Goal: Task Accomplishment & Management: Complete application form

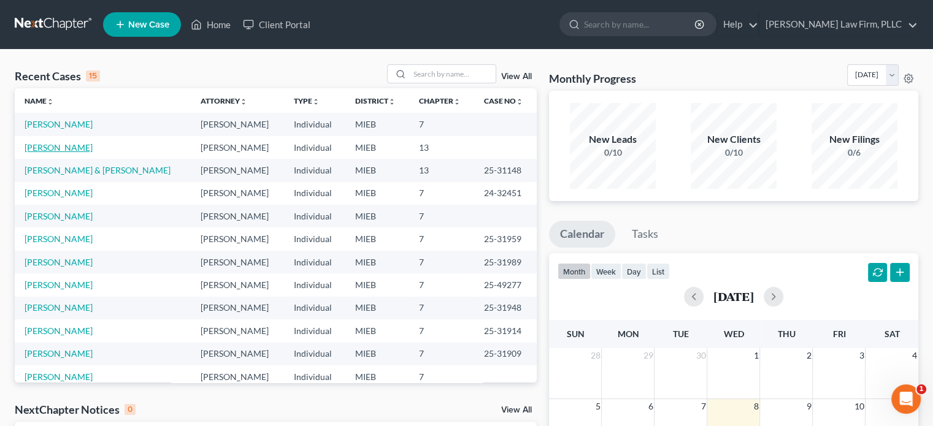
click at [61, 148] on link "[PERSON_NAME]" at bounding box center [59, 147] width 68 height 10
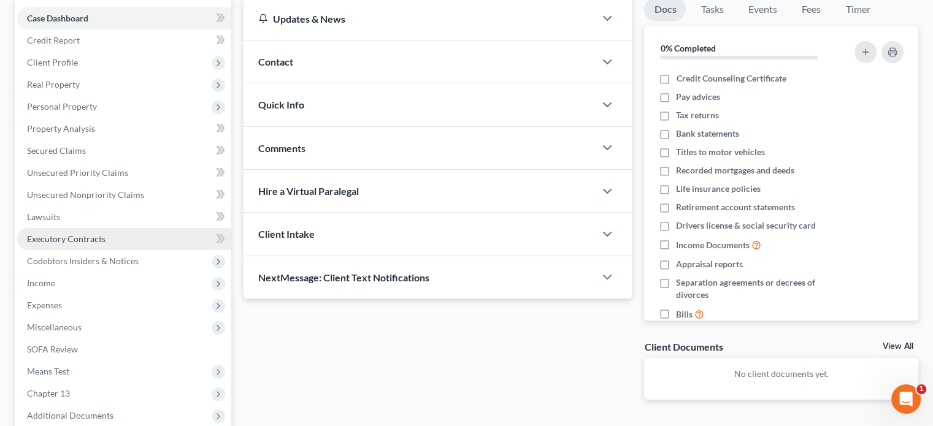
scroll to position [123, 0]
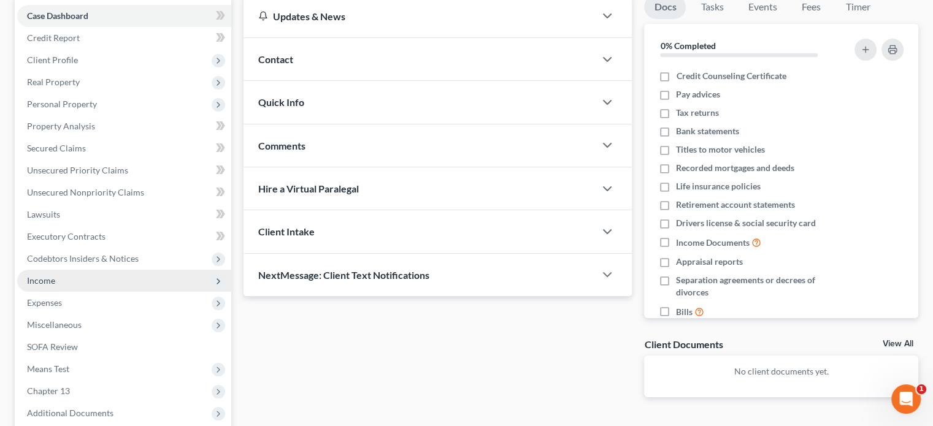
click at [88, 278] on span "Income" at bounding box center [124, 281] width 214 height 22
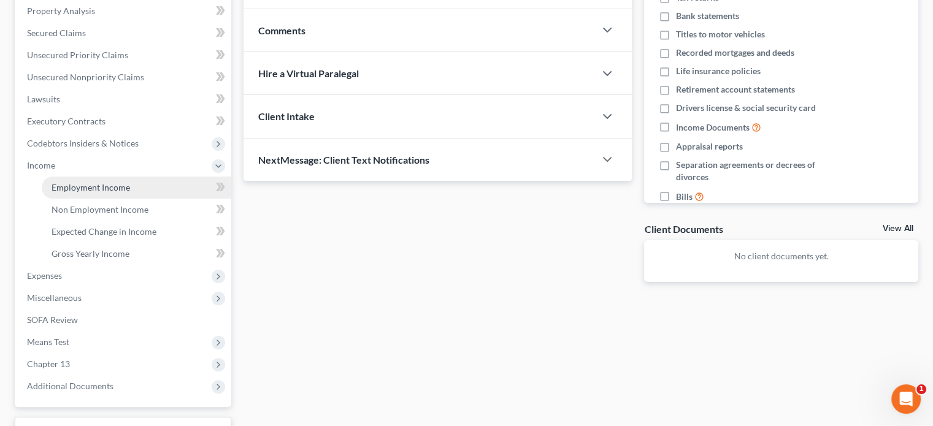
scroll to position [245, 0]
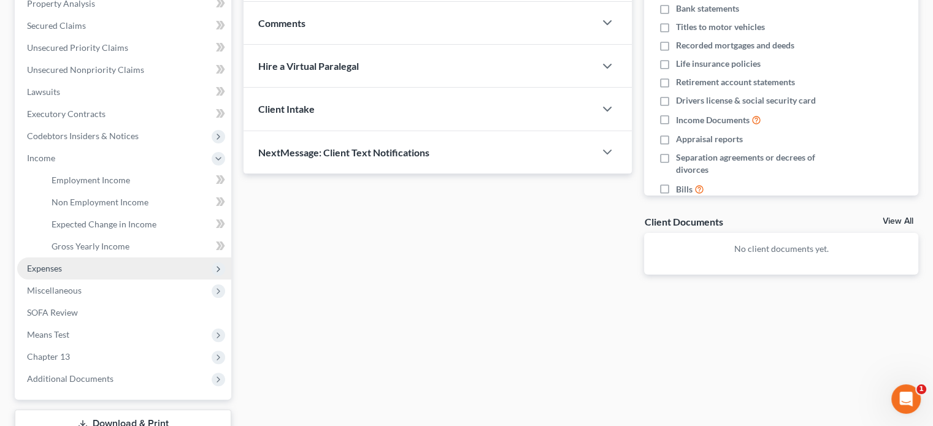
click at [80, 267] on span "Expenses" at bounding box center [124, 269] width 214 height 22
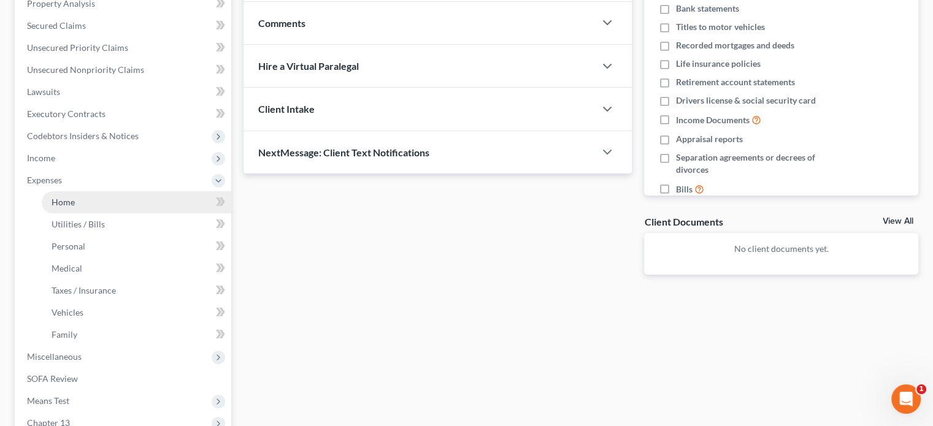
click at [80, 196] on link "Home" at bounding box center [137, 202] width 190 height 22
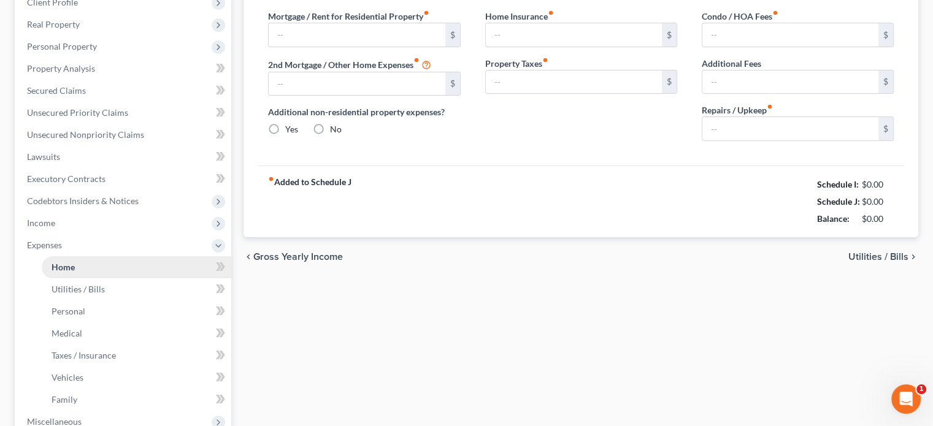
type input "0.00"
radio input "true"
type input "0.00"
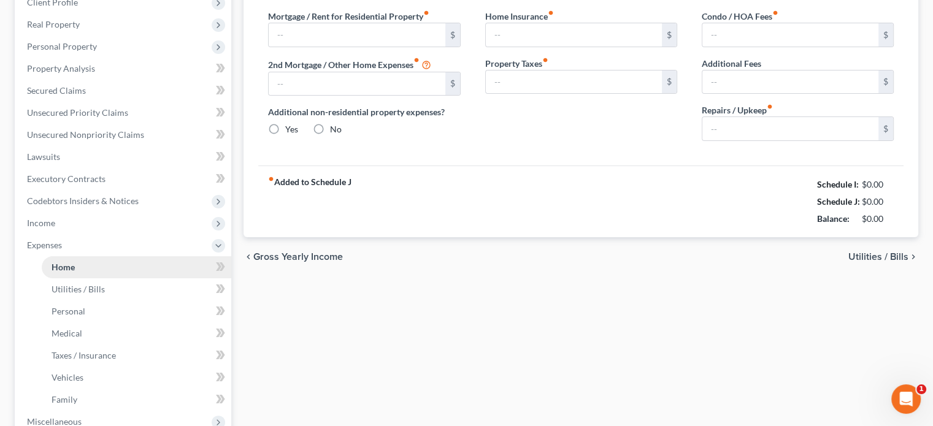
type input "0.00"
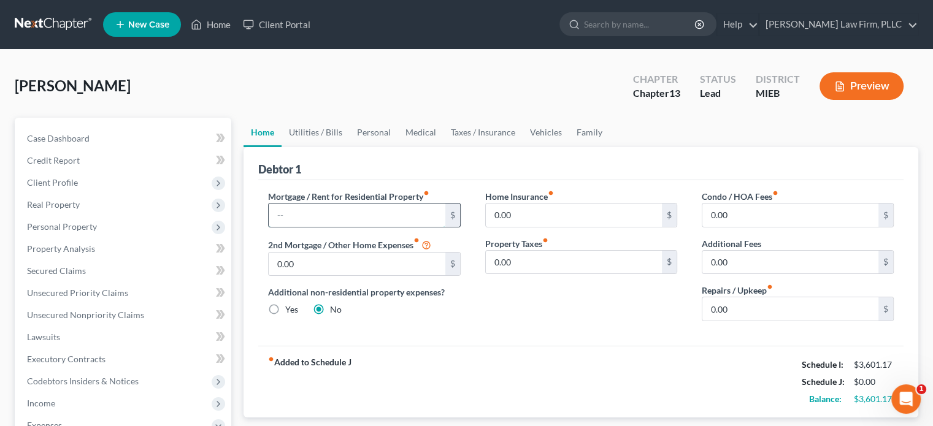
click at [320, 211] on input "text" at bounding box center [357, 215] width 176 height 23
type input "1,130"
click at [320, 122] on link "Utilities / Bills" at bounding box center [316, 132] width 68 height 29
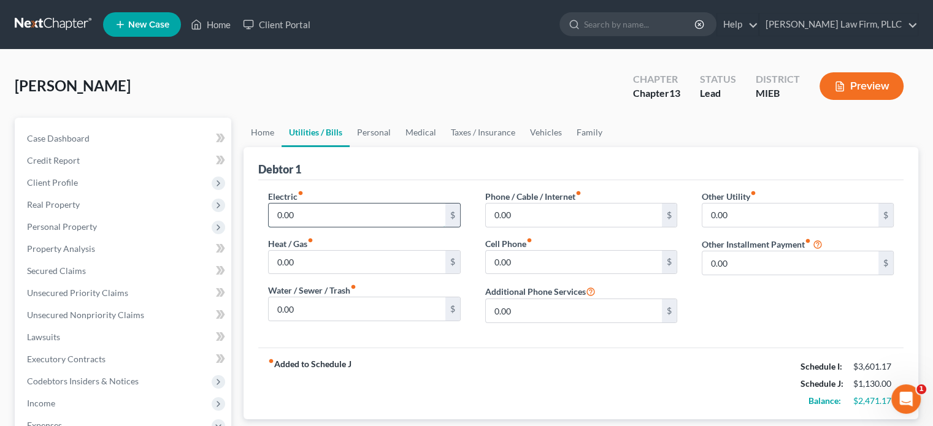
click at [305, 209] on input "0.00" at bounding box center [357, 215] width 176 height 23
type input "175"
type input "126"
click at [375, 128] on link "Personal" at bounding box center [374, 132] width 48 height 29
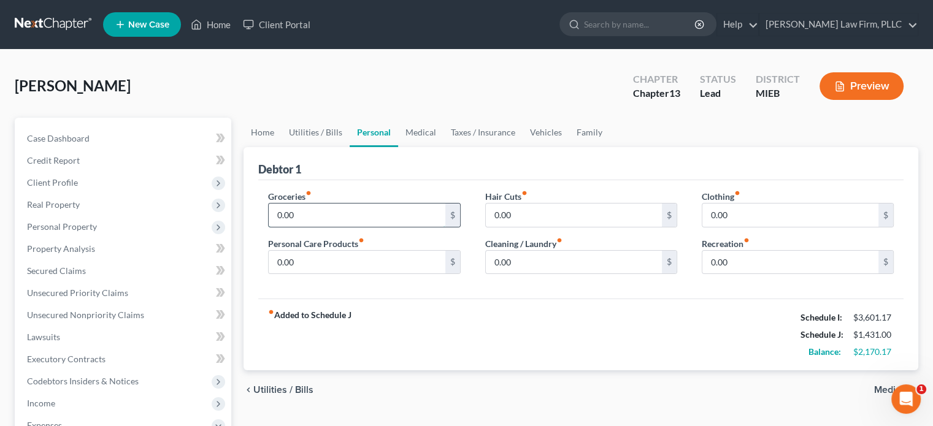
click at [340, 209] on input "0.00" at bounding box center [357, 215] width 176 height 23
type input "625"
type input "40"
type input "25"
type input "50"
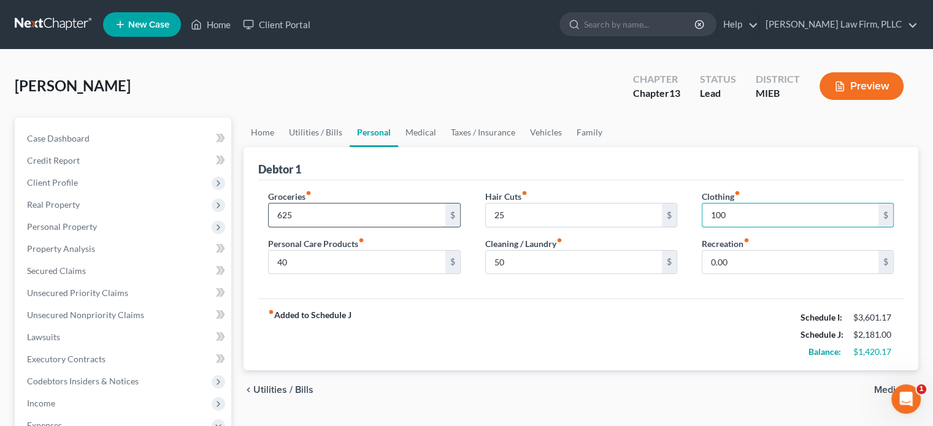
type input "100"
type input "125"
click at [410, 127] on link "Medical" at bounding box center [420, 132] width 45 height 29
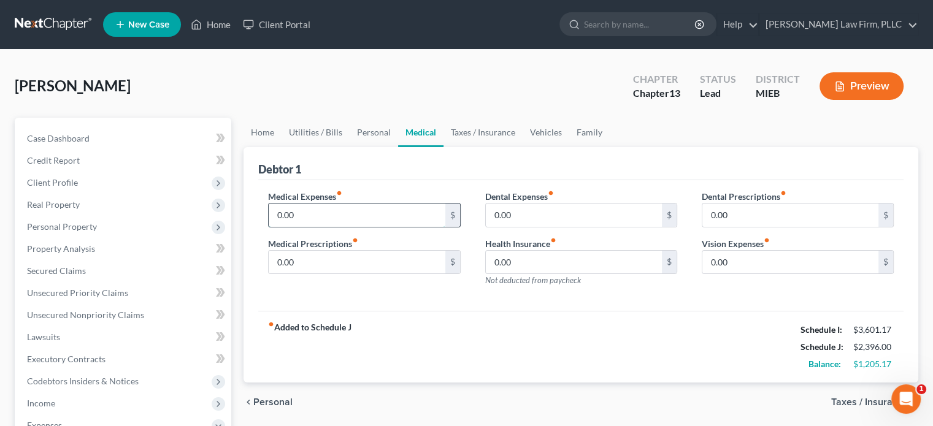
click at [394, 213] on input "0.00" at bounding box center [357, 215] width 176 height 23
type input "110"
click at [478, 129] on link "Taxes / Insurance" at bounding box center [482, 132] width 79 height 29
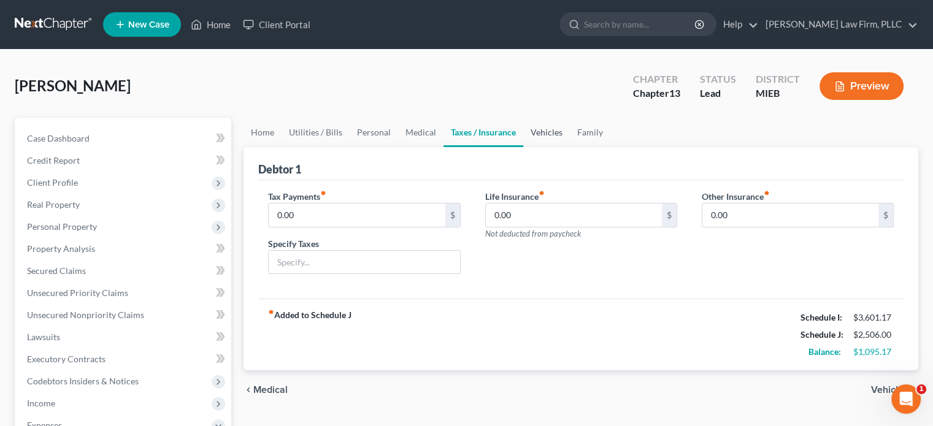
click at [539, 130] on link "Vehicles" at bounding box center [546, 132] width 47 height 29
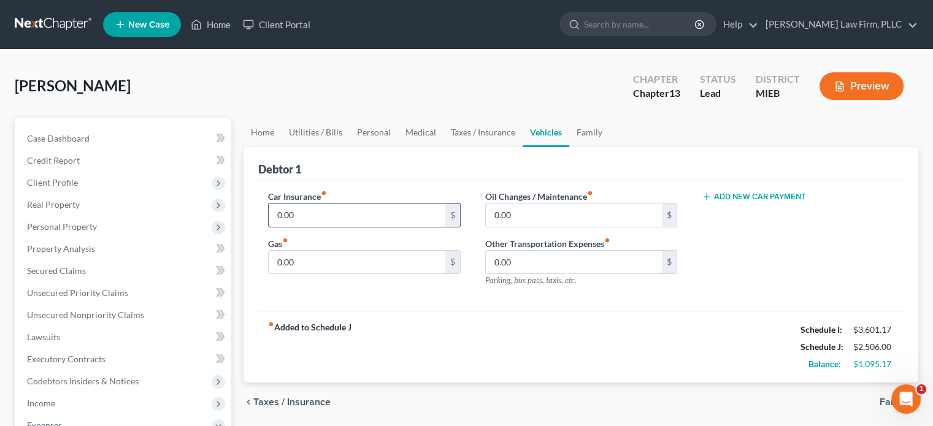
click at [394, 204] on input "0.00" at bounding box center [357, 215] width 176 height 23
type input "255"
type input "400"
click at [593, 131] on link "Family" at bounding box center [589, 132] width 40 height 29
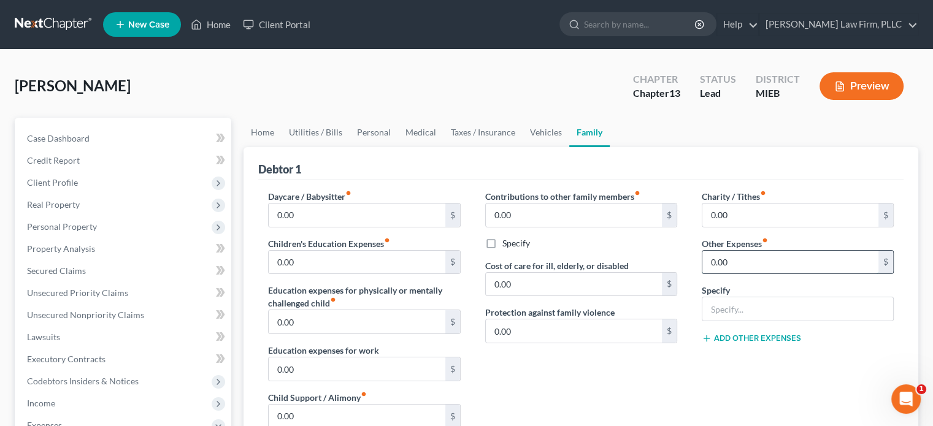
click at [740, 260] on input "0.00" at bounding box center [790, 262] width 176 height 23
type input "500"
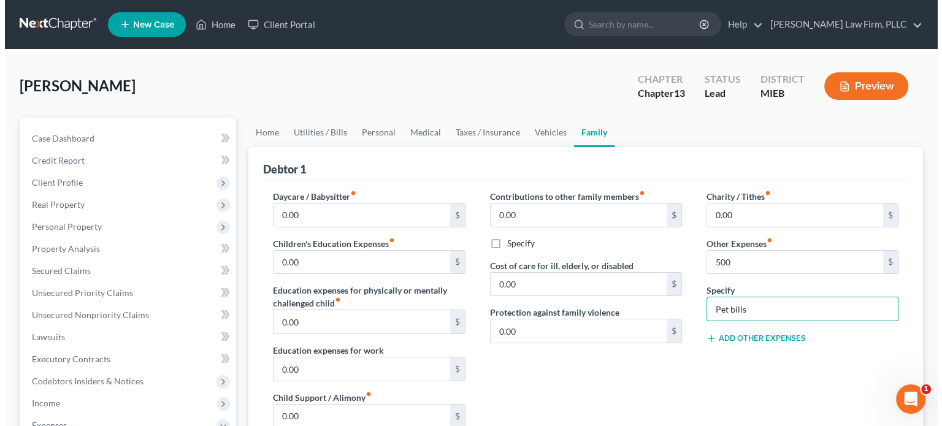
scroll to position [61, 0]
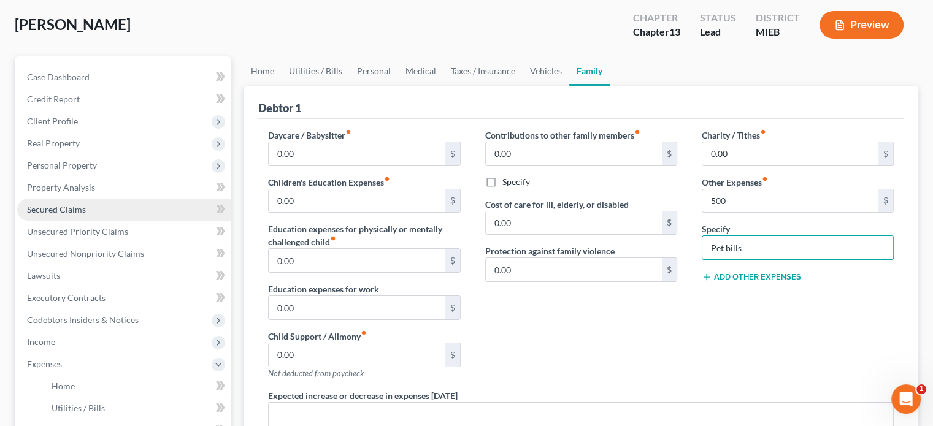
type input "Pet bills"
click at [88, 215] on link "Secured Claims" at bounding box center [124, 210] width 214 height 22
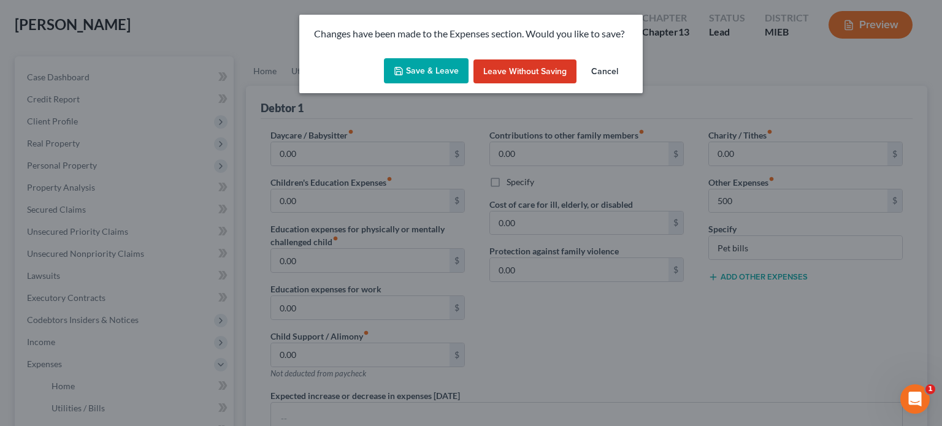
click at [414, 66] on button "Save & Leave" at bounding box center [426, 71] width 85 height 26
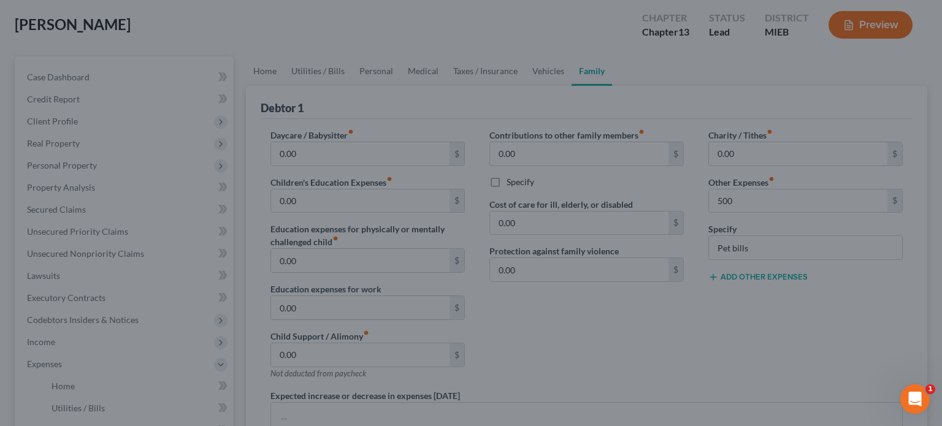
type input "500.00"
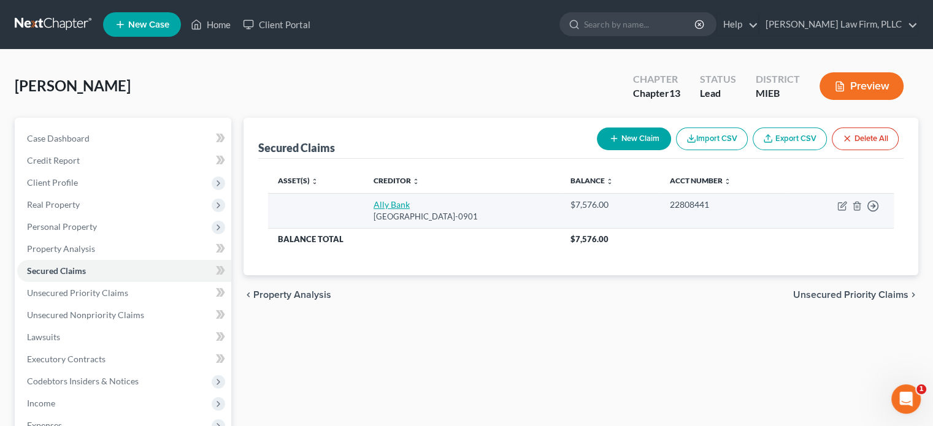
click at [375, 203] on link "Ally Bank" at bounding box center [392, 204] width 36 height 10
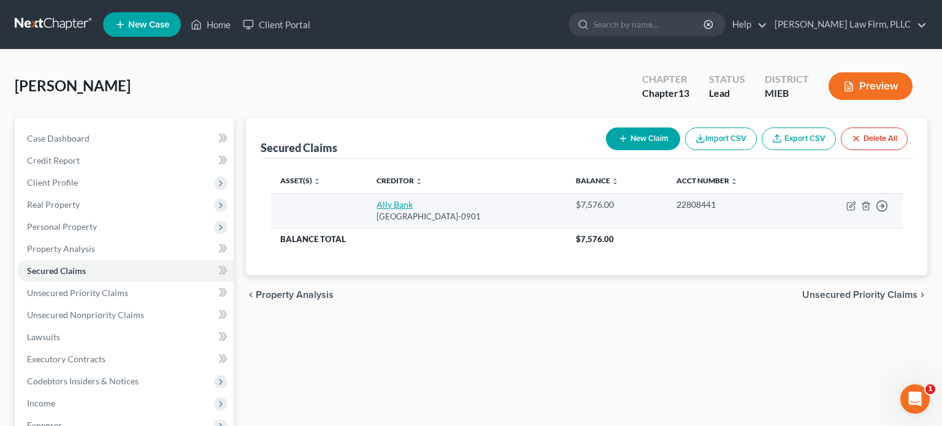
select select "24"
select select "0"
select select "2"
select select "0"
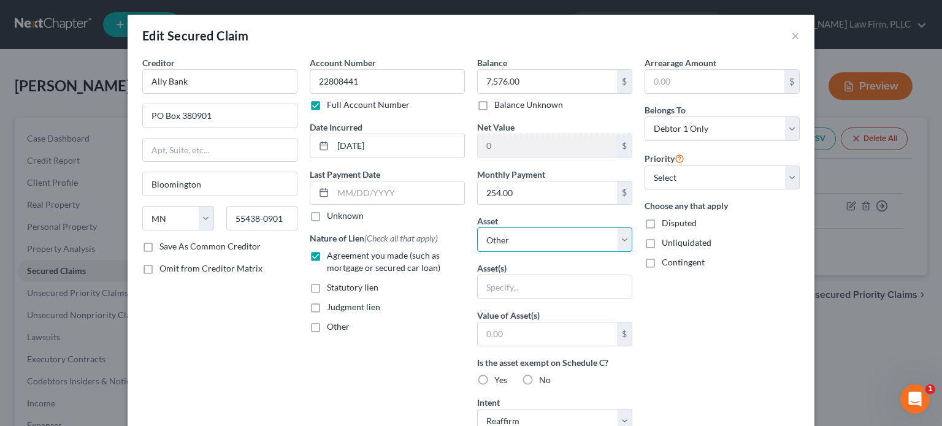
click at [485, 239] on select "Select Other Multiple Assets Electronics - Misc. personal electronics including…" at bounding box center [554, 240] width 155 height 25
click at [515, 215] on div "Asset * Select Other Multiple Assets Electronics - Misc. personal electronics i…" at bounding box center [554, 233] width 155 height 37
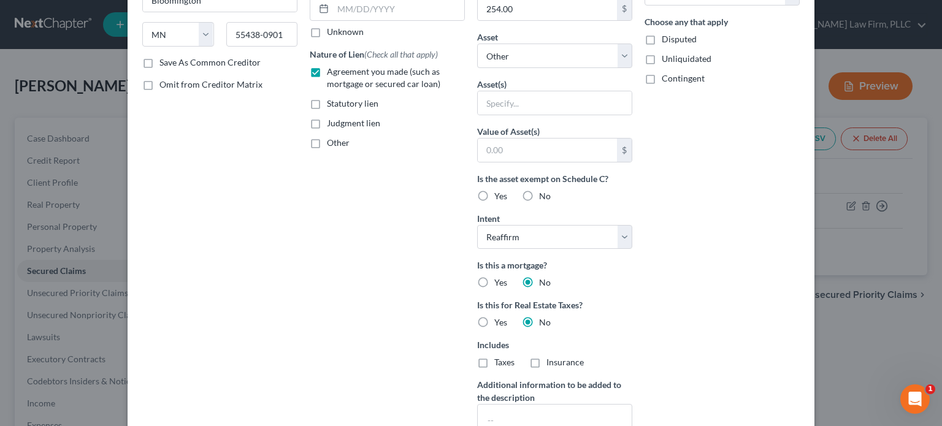
scroll to position [302, 0]
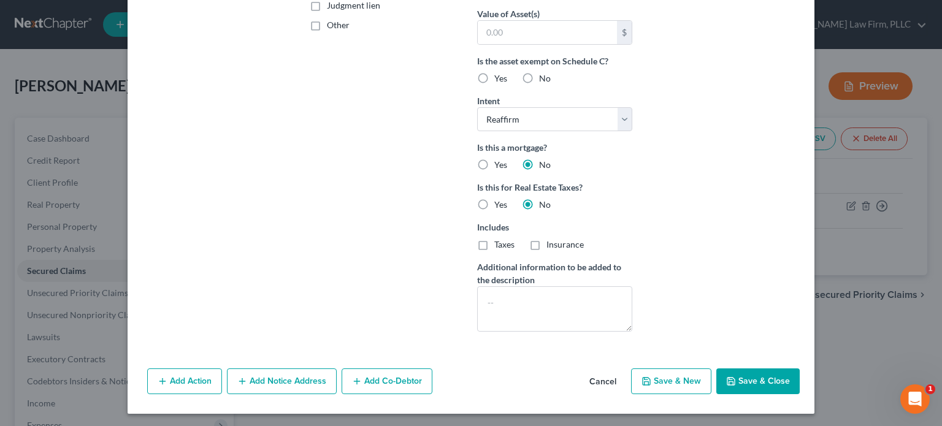
click at [749, 376] on button "Save & Close" at bounding box center [757, 382] width 83 height 26
select select
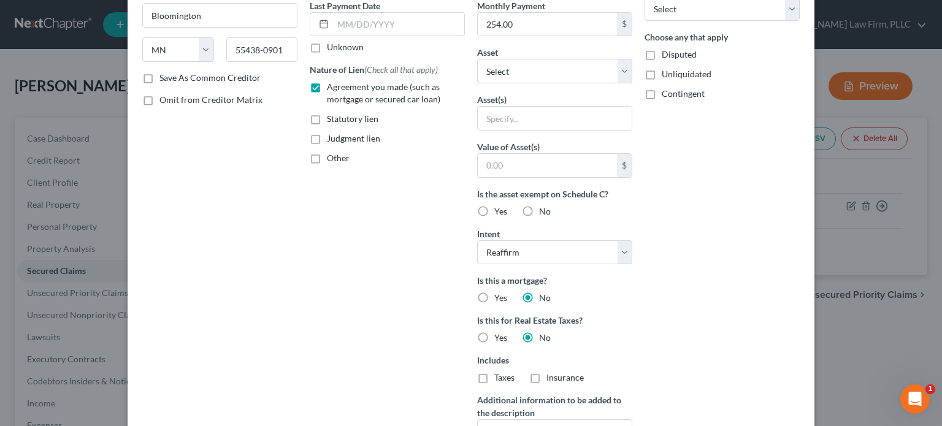
type input "0"
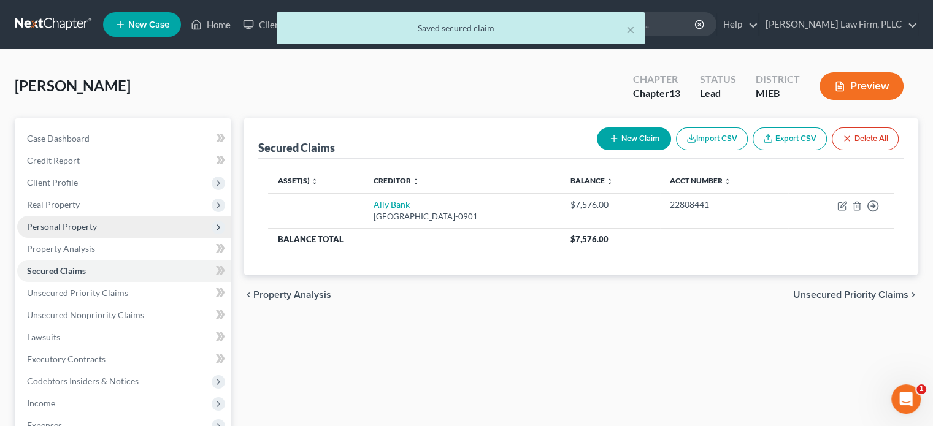
click at [69, 223] on span "Personal Property" at bounding box center [62, 226] width 70 height 10
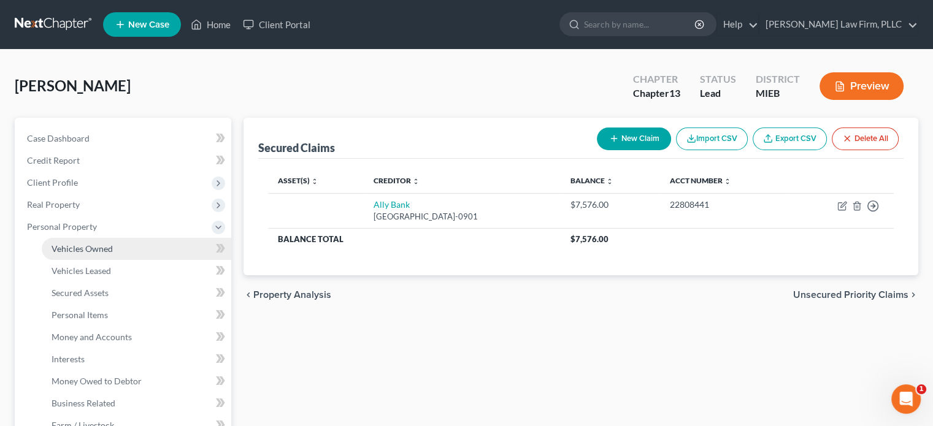
click at [132, 254] on link "Vehicles Owned" at bounding box center [137, 249] width 190 height 22
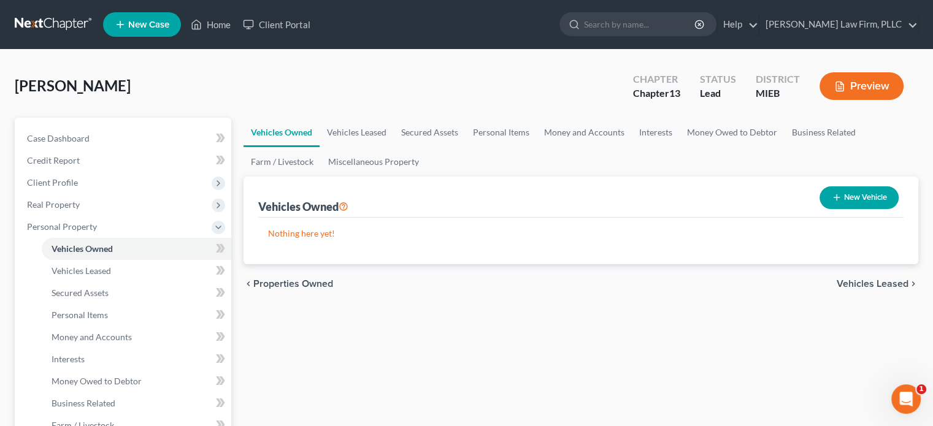
click at [851, 196] on button "New Vehicle" at bounding box center [858, 197] width 79 height 23
select select "0"
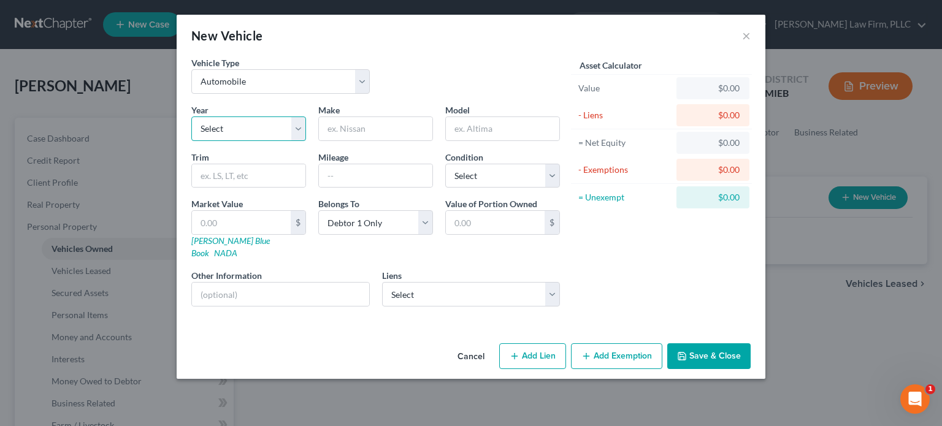
click at [275, 122] on select "Select 2026 2025 2024 2023 2022 2021 2020 2019 2018 2017 2016 2015 2014 2013 20…" at bounding box center [248, 129] width 115 height 25
select select "9"
click at [191, 117] on select "Select 2026 2025 2024 2023 2022 2021 2020 2019 2018 2017 2016 2015 2014 2013 20…" at bounding box center [248, 129] width 115 height 25
click at [375, 121] on input "text" at bounding box center [375, 128] width 113 height 23
type input "Jeep"
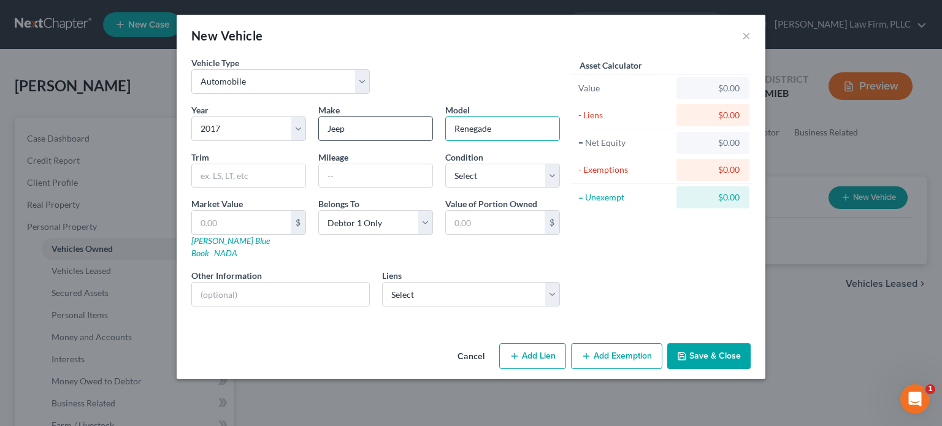
type input "Renegade"
type input "140000"
select select "2"
type input "5"
type input "5.00"
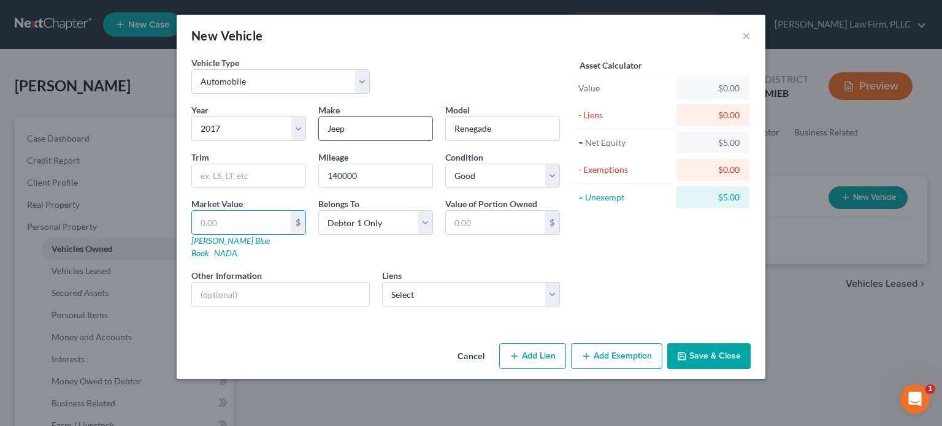
type input "4"
type input "4.00"
type input "45"
type input "45.00"
type input "450"
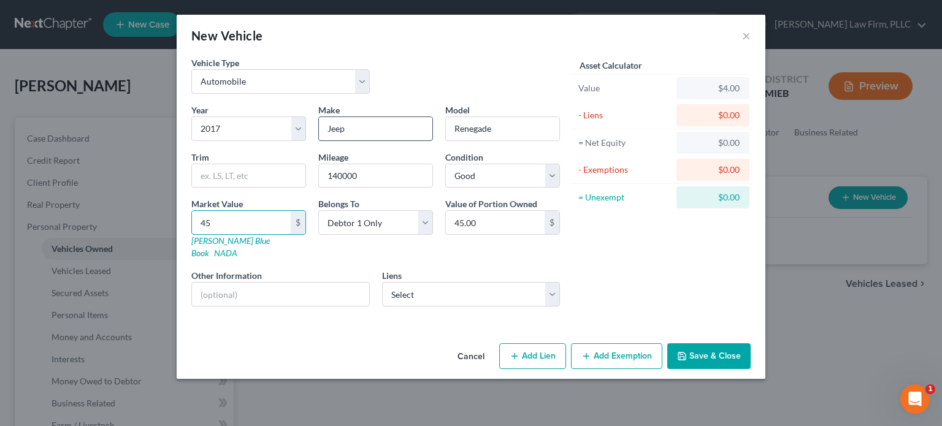
type input "450.00"
type input "4500"
type input "4,500.00"
type input "4,500"
click at [415, 282] on select "Select Ally Bank - $7,576.00" at bounding box center [471, 294] width 178 height 25
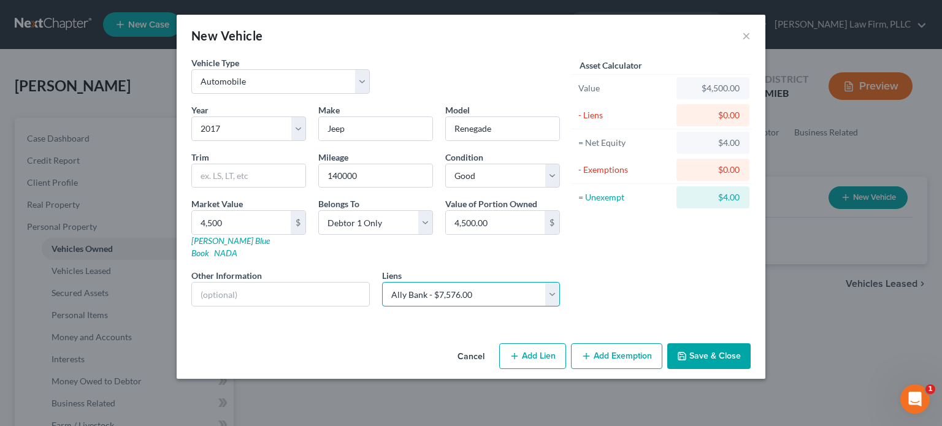
select select "24"
select select "0"
select select "2"
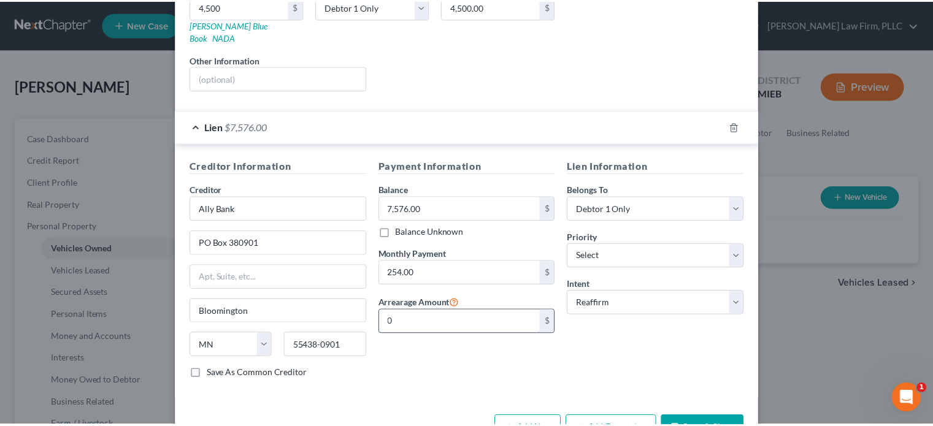
scroll to position [242, 0]
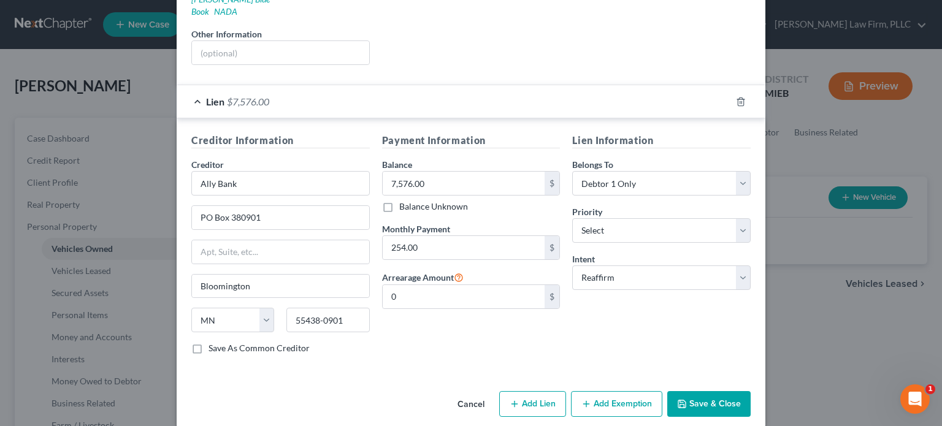
click at [705, 391] on button "Save & Close" at bounding box center [708, 404] width 83 height 26
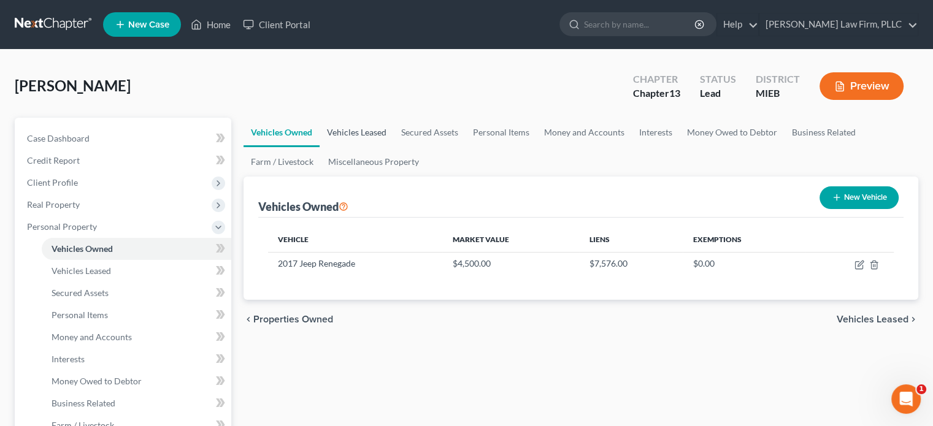
click at [373, 131] on link "Vehicles Leased" at bounding box center [357, 132] width 74 height 29
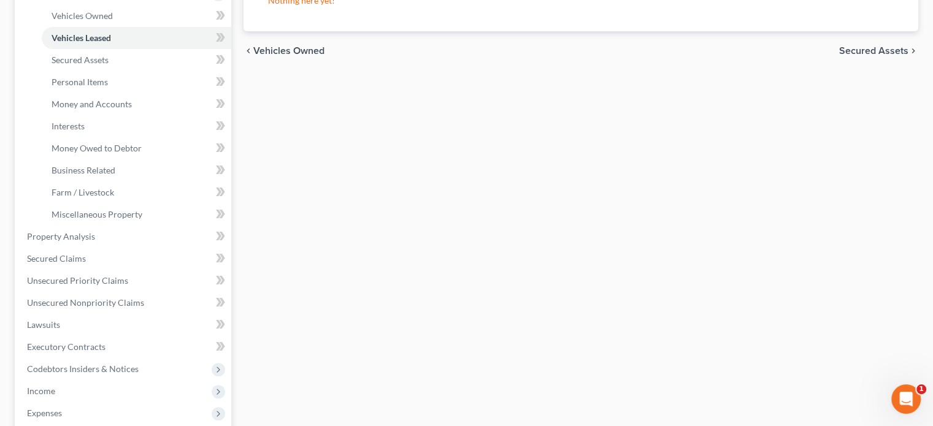
scroll to position [245, 0]
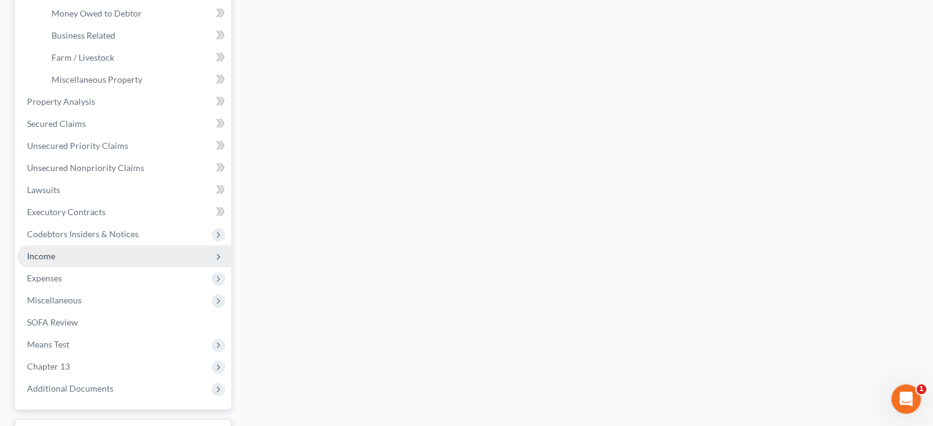
click at [82, 259] on span "Income" at bounding box center [124, 256] width 214 height 22
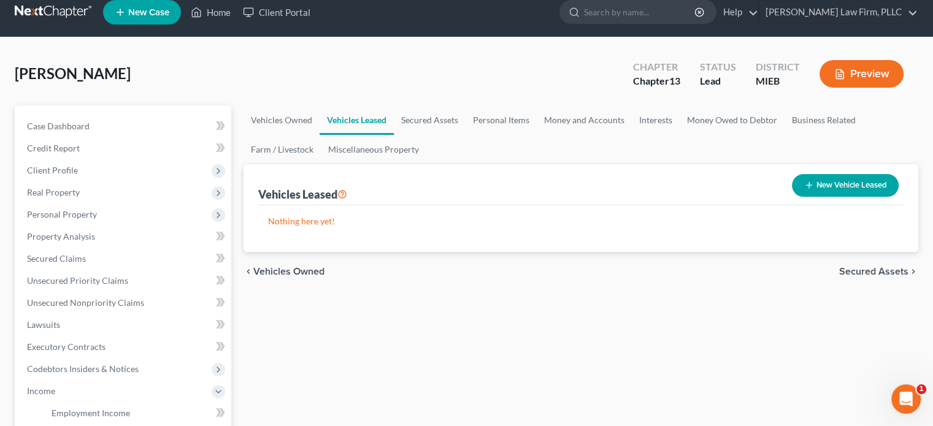
scroll to position [0, 0]
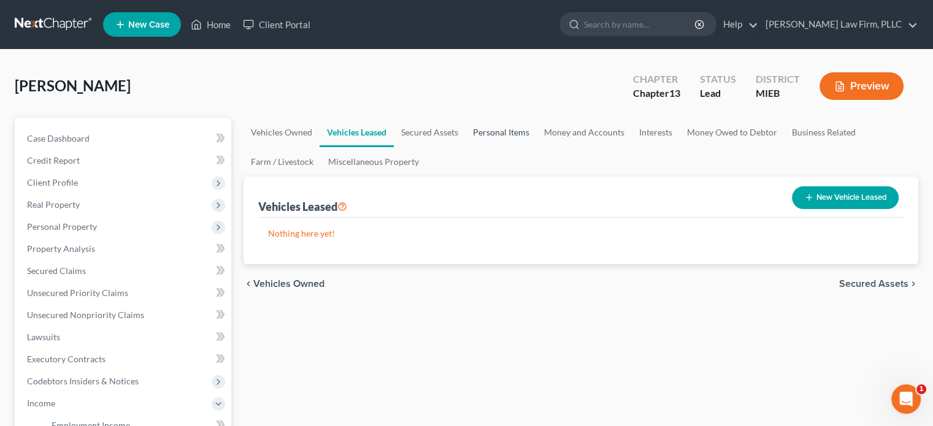
click at [513, 129] on link "Personal Items" at bounding box center [501, 132] width 71 height 29
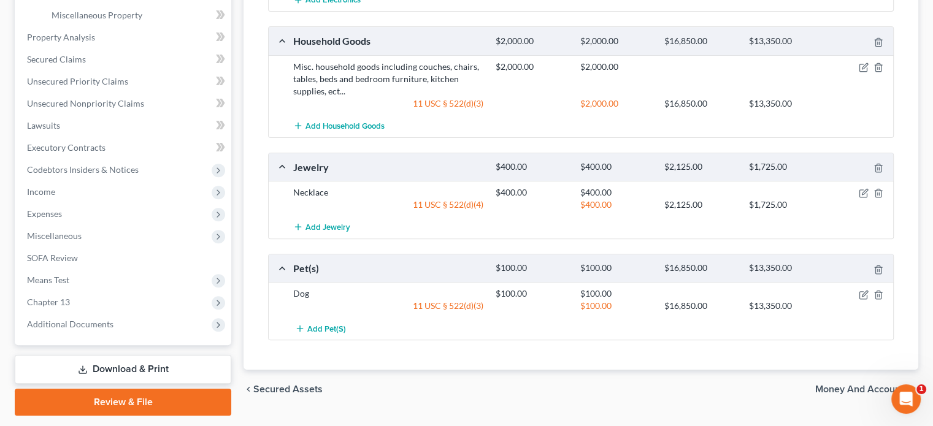
scroll to position [467, 0]
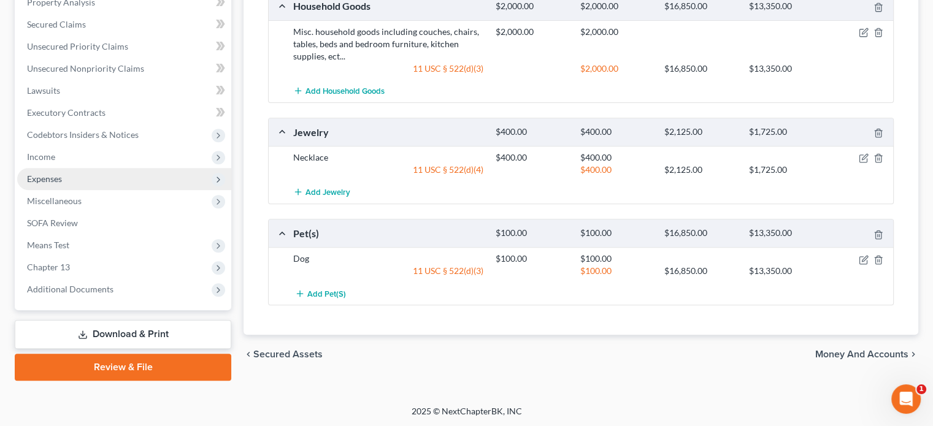
click at [91, 182] on span "Expenses" at bounding box center [124, 179] width 214 height 22
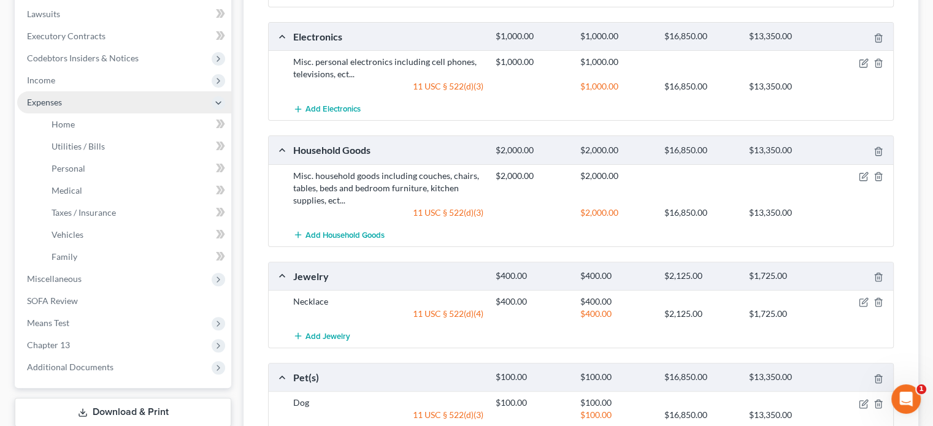
scroll to position [247, 0]
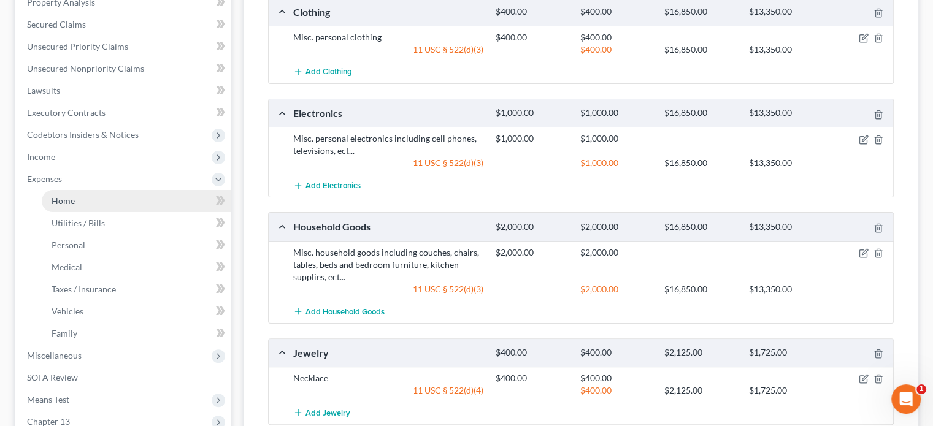
click at [93, 203] on link "Home" at bounding box center [137, 201] width 190 height 22
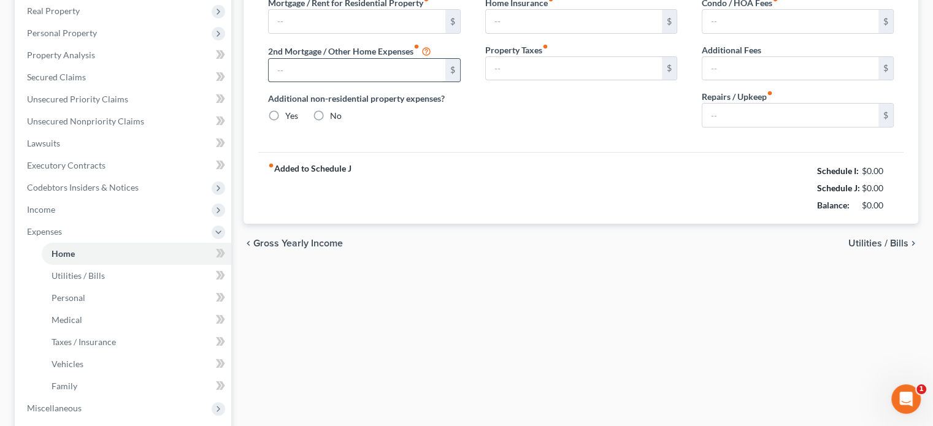
type input "1,130.00"
type input "0.00"
radio input "true"
type input "0.00"
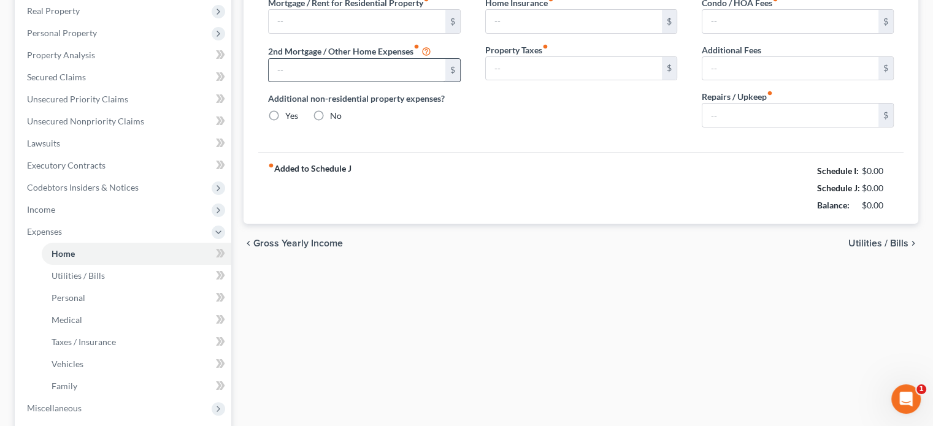
type input "0.00"
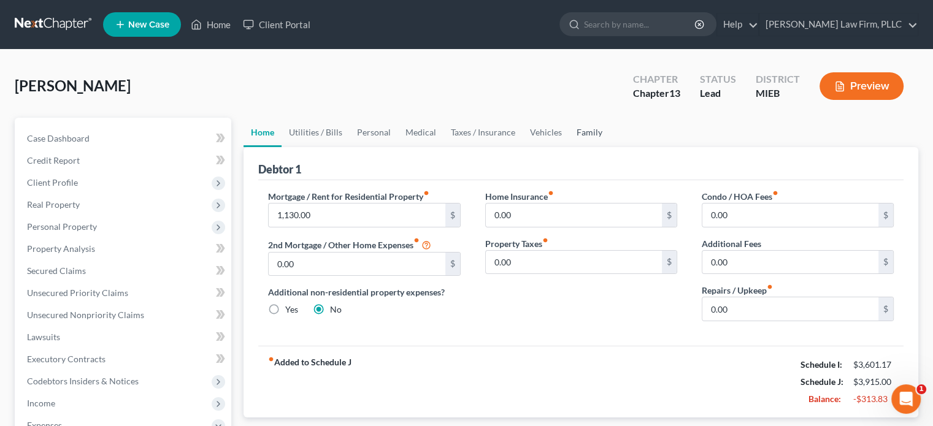
click at [578, 130] on link "Family" at bounding box center [589, 132] width 40 height 29
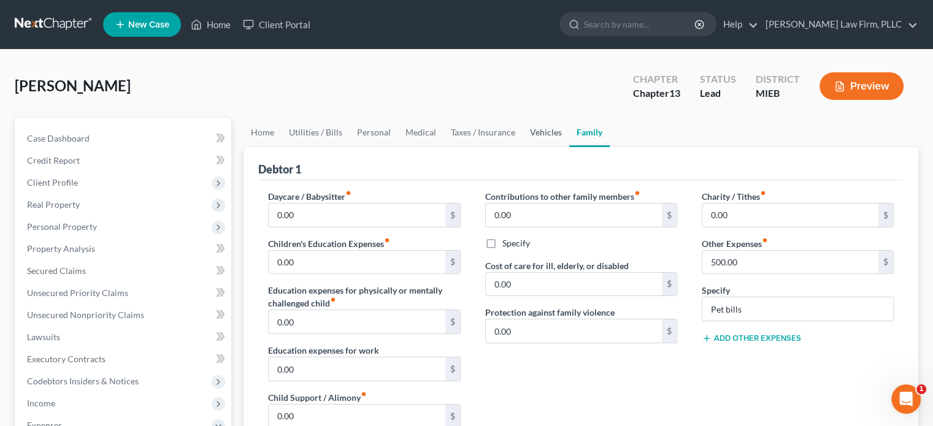
click at [543, 129] on link "Vehicles" at bounding box center [546, 132] width 47 height 29
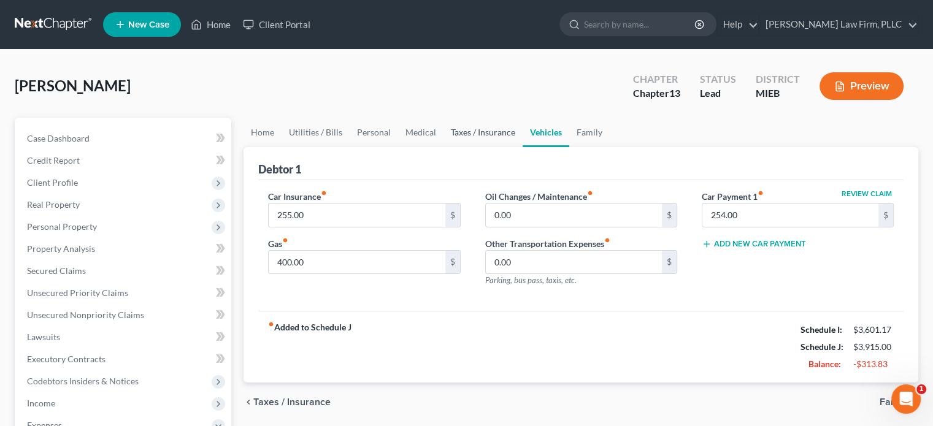
click at [493, 136] on link "Taxes / Insurance" at bounding box center [482, 132] width 79 height 29
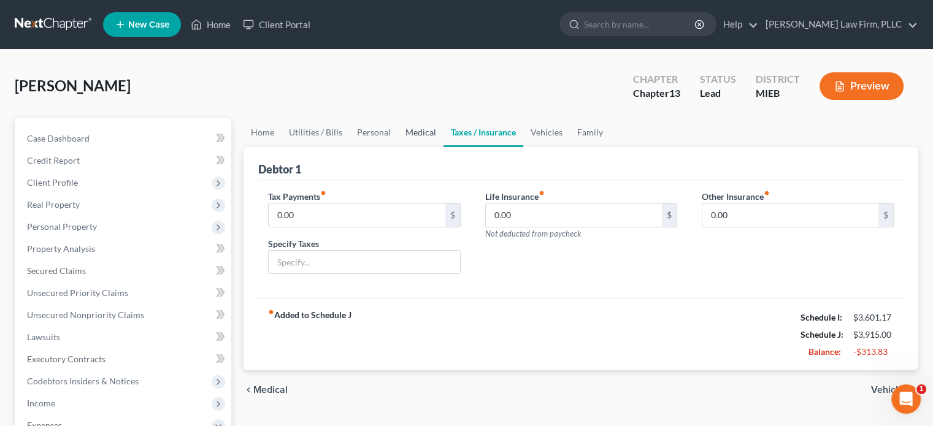
click at [421, 128] on link "Medical" at bounding box center [420, 132] width 45 height 29
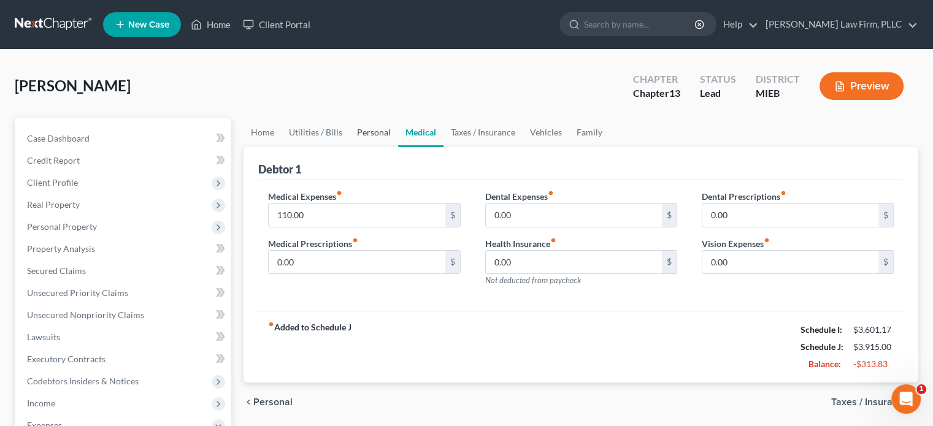
click at [383, 128] on link "Personal" at bounding box center [374, 132] width 48 height 29
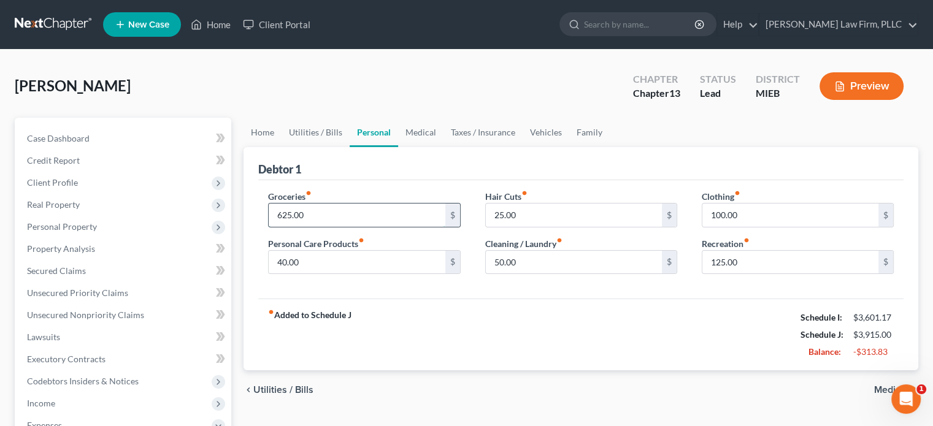
click at [290, 213] on input "625.00" at bounding box center [357, 215] width 176 height 23
drag, startPoint x: 290, startPoint y: 213, endPoint x: 277, endPoint y: 218, distance: 13.2
click at [277, 218] on input "625.00" at bounding box center [357, 215] width 176 height 23
click at [286, 213] on input "55.00" at bounding box center [357, 215] width 176 height 23
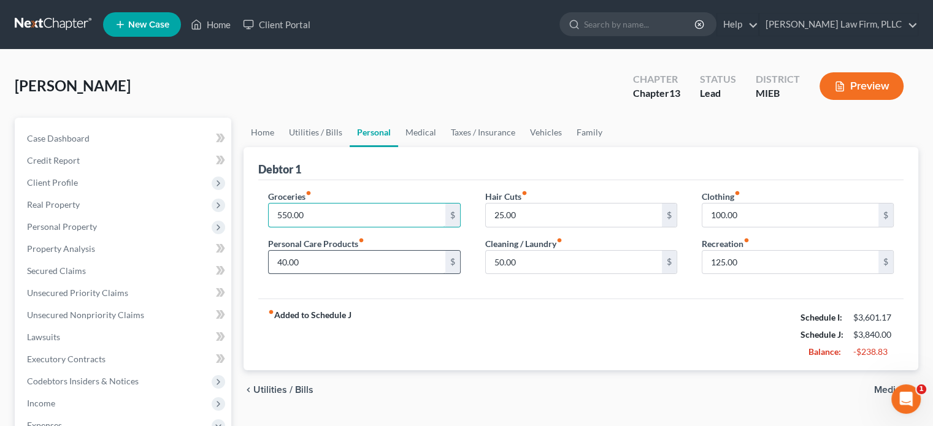
type input "550.00"
click at [280, 257] on input "40.00" at bounding box center [357, 262] width 176 height 23
click at [282, 257] on input "40.00" at bounding box center [357, 262] width 176 height 23
type input "20.00"
click at [496, 256] on input "50.00" at bounding box center [574, 262] width 176 height 23
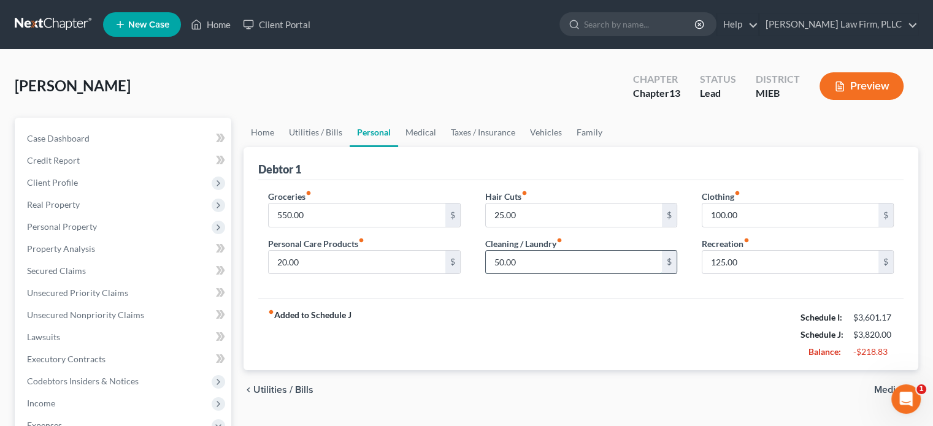
click at [496, 256] on input "50.00" at bounding box center [574, 262] width 176 height 23
click at [721, 212] on input "100.00" at bounding box center [790, 215] width 176 height 23
type input "80.00"
type input "75"
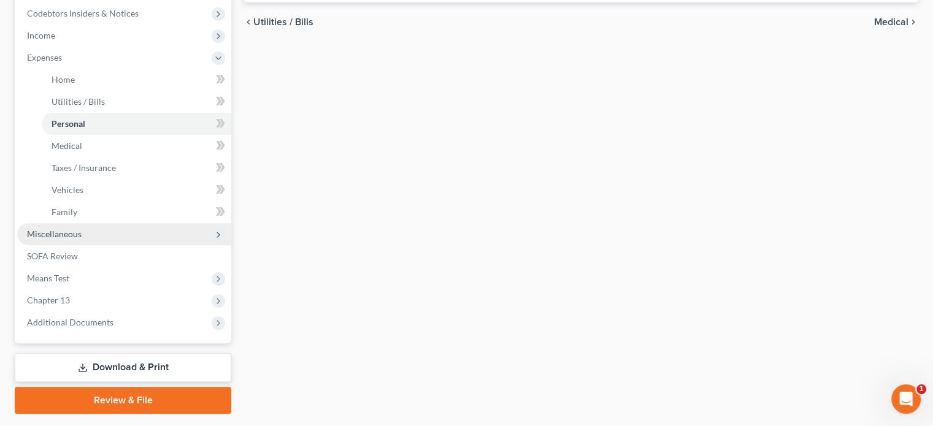
click at [91, 232] on span "Miscellaneous" at bounding box center [124, 234] width 214 height 22
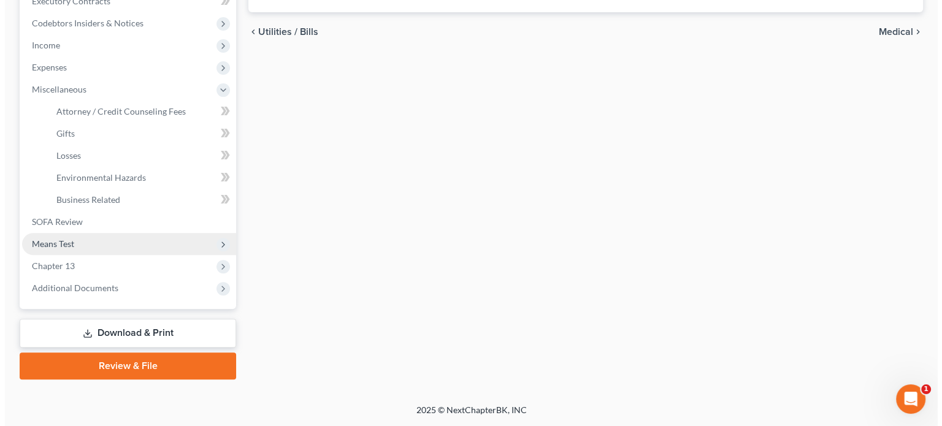
scroll to position [357, 0]
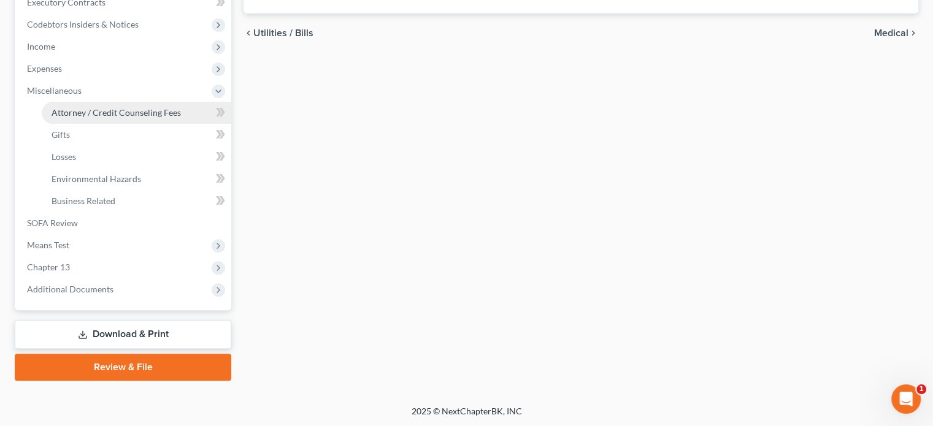
click at [117, 115] on span "Attorney / Credit Counseling Fees" at bounding box center [116, 112] width 129 height 10
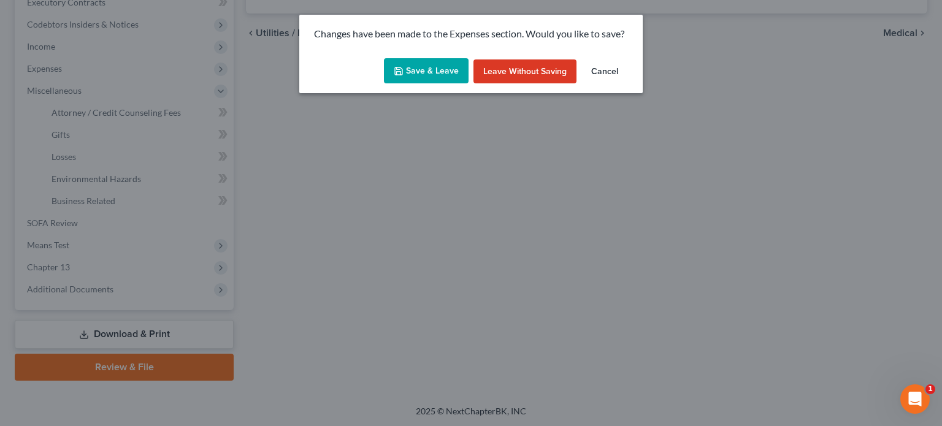
click at [437, 72] on button "Save & Leave" at bounding box center [426, 71] width 85 height 26
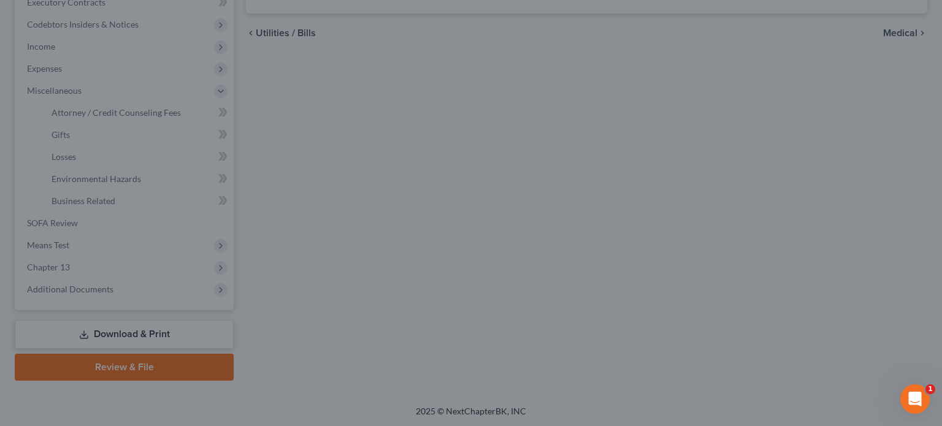
type input "75.00"
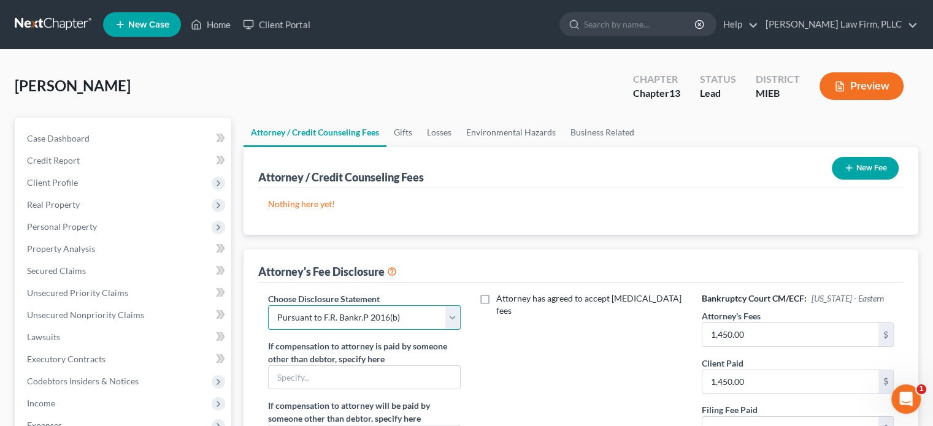
click at [403, 308] on select "Select Pursuant to F.R. Bankr.P 2016(b) Attorney [PERSON_NAME]" at bounding box center [364, 317] width 192 height 25
click at [268, 305] on select "Select Pursuant to F.R. Bankr.P 2016(b) Attorney [PERSON_NAME]" at bounding box center [364, 317] width 192 height 25
click at [378, 313] on select "Select Pursuant to F.R. Bankr.P 2016(b) Attorney [PERSON_NAME]" at bounding box center [364, 317] width 192 height 25
select select "0"
click at [268, 305] on select "Select Pursuant to F.R. Bankr.P 2016(b) Attorney [PERSON_NAME]" at bounding box center [364, 317] width 192 height 25
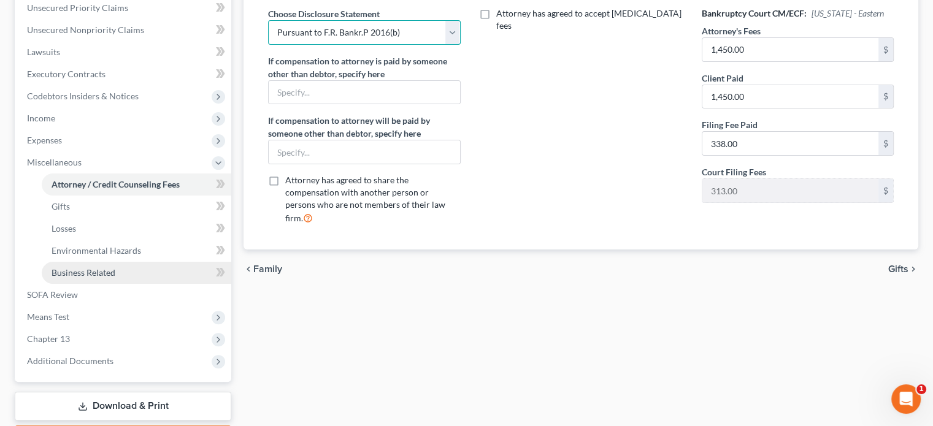
scroll to position [307, 0]
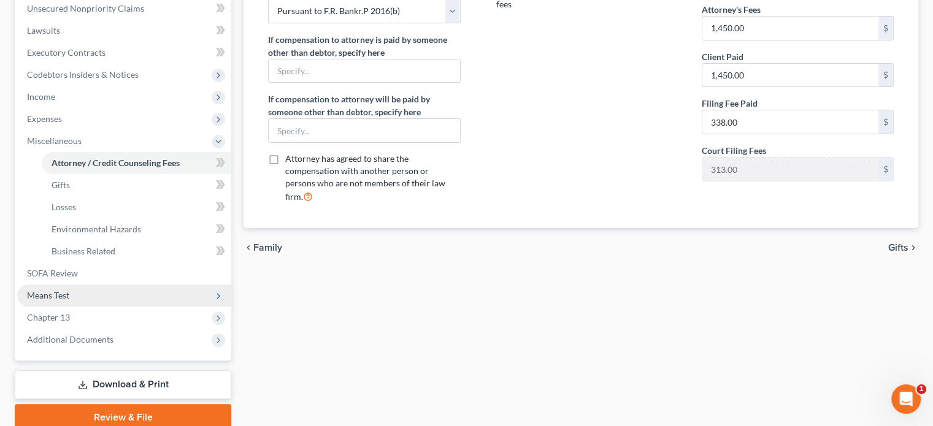
click at [82, 299] on span "Means Test" at bounding box center [124, 296] width 214 height 22
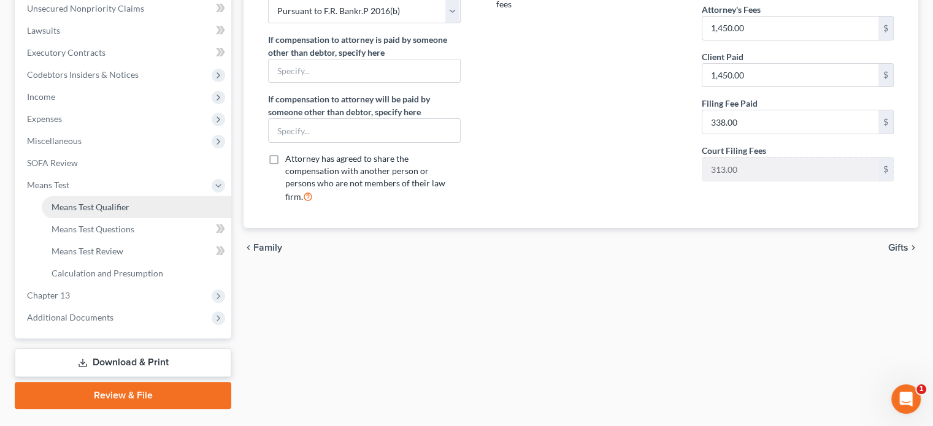
click at [108, 210] on span "Means Test Qualifier" at bounding box center [91, 207] width 78 height 10
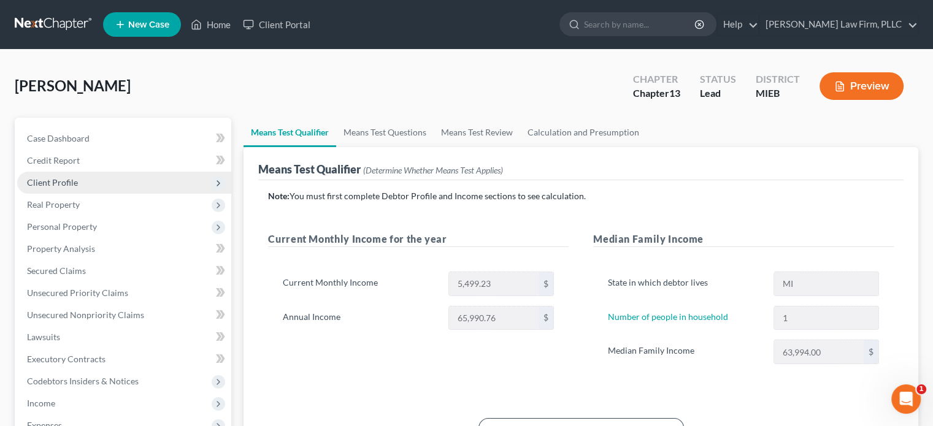
click at [69, 178] on span "Client Profile" at bounding box center [52, 182] width 51 height 10
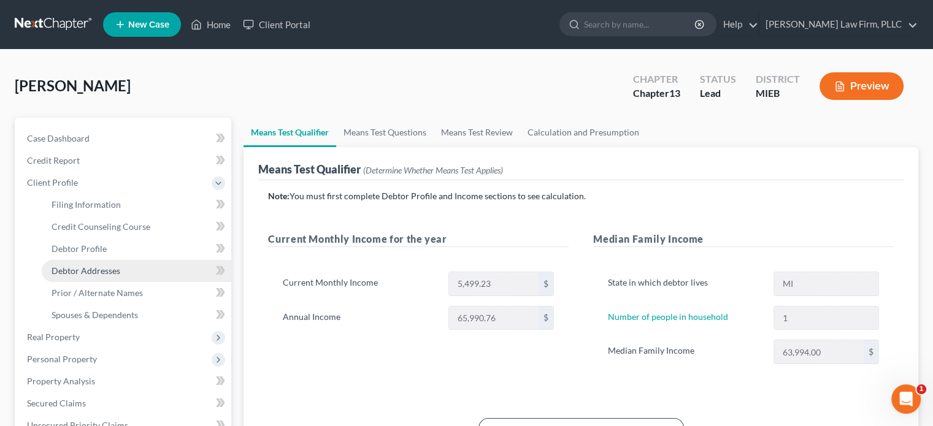
click at [86, 270] on span "Debtor Addresses" at bounding box center [86, 271] width 69 height 10
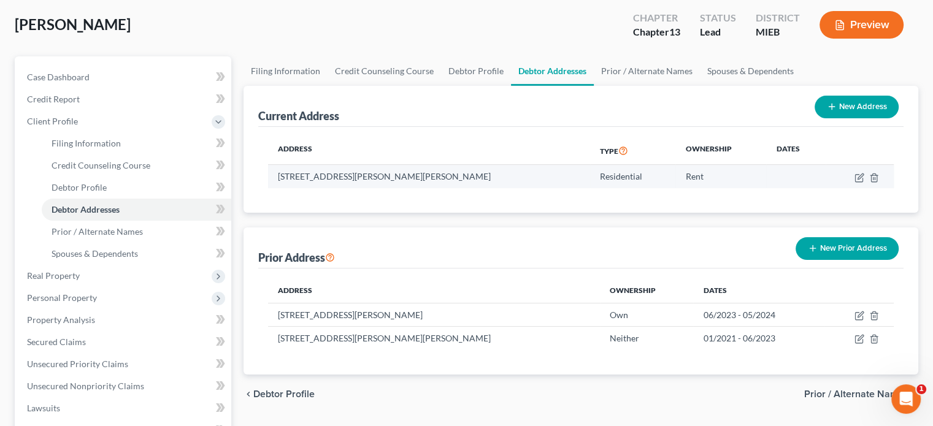
scroll to position [123, 0]
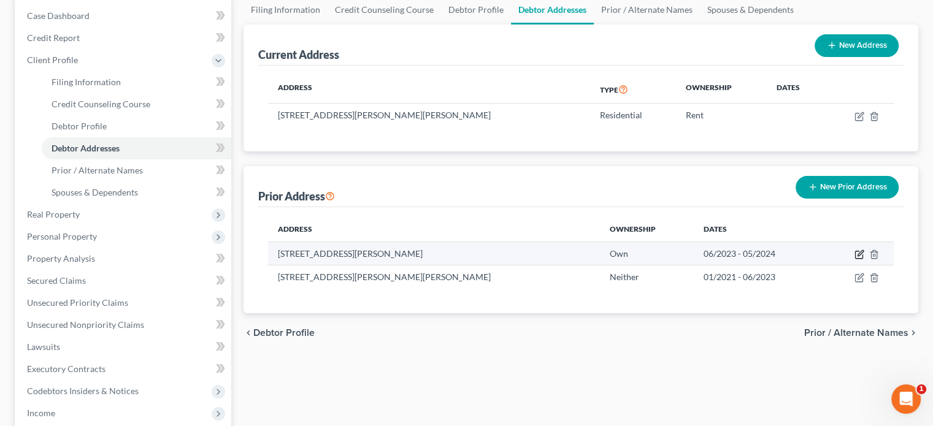
click at [858, 251] on icon "button" at bounding box center [858, 254] width 7 height 7
select select "23"
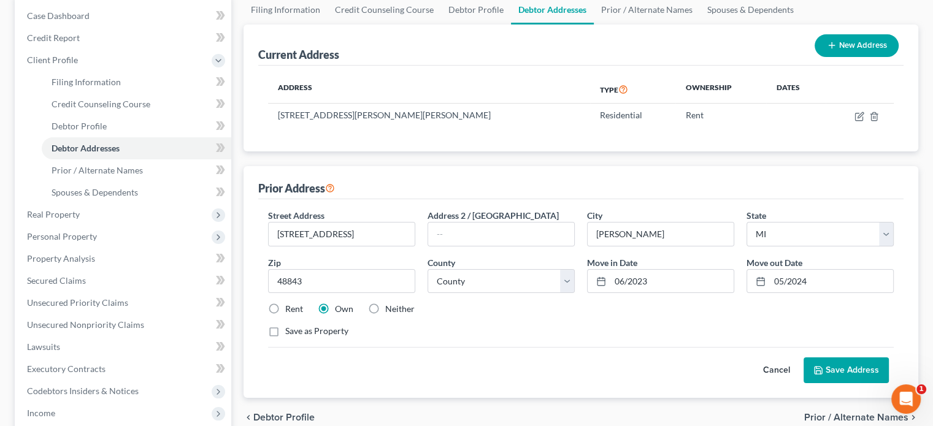
click at [285, 306] on label "Rent" at bounding box center [294, 309] width 18 height 12
click at [290, 306] on input "Rent" at bounding box center [294, 307] width 8 height 8
radio input "true"
click at [866, 372] on button "Save Address" at bounding box center [846, 371] width 85 height 26
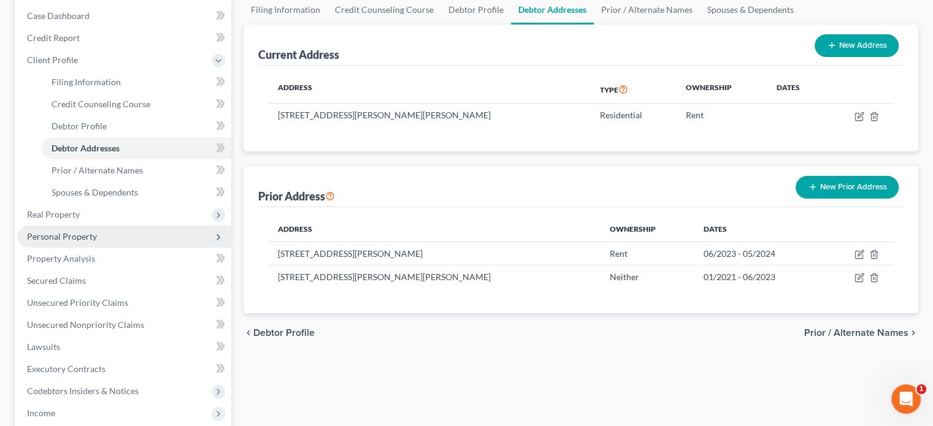
click at [64, 234] on span "Personal Property" at bounding box center [62, 236] width 70 height 10
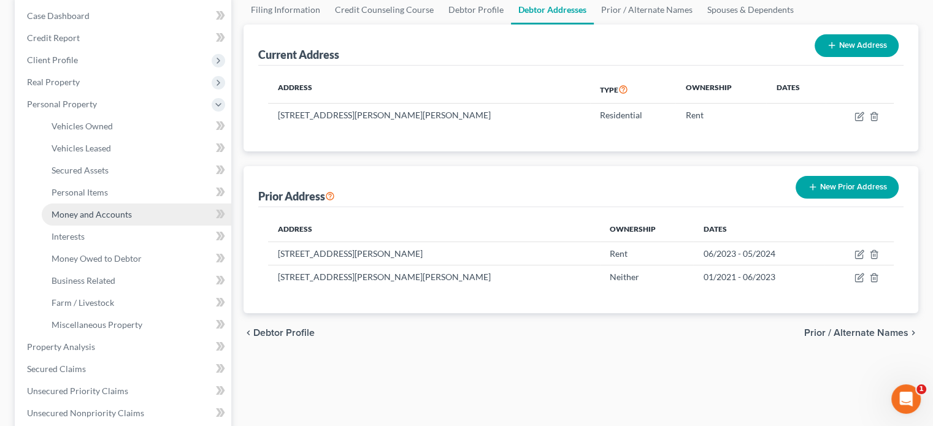
click at [80, 209] on span "Money and Accounts" at bounding box center [92, 214] width 80 height 10
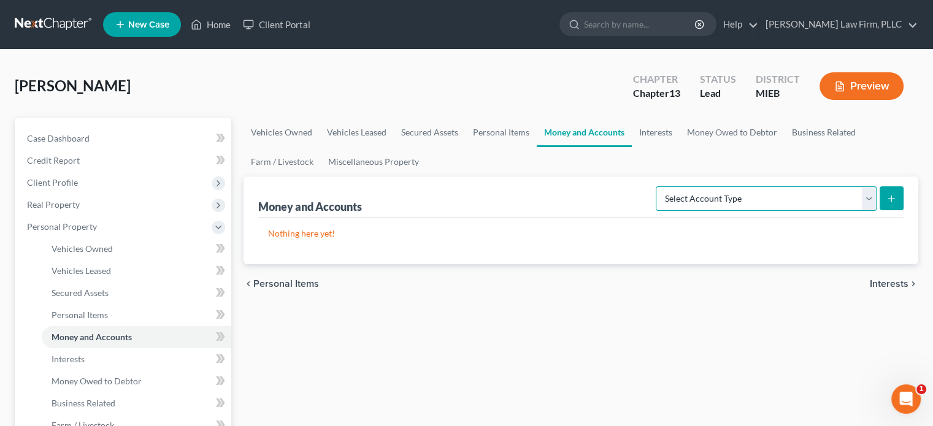
click at [817, 195] on select "Select Account Type Brokerage Cash on Hand Certificates of Deposit Checking Acc…" at bounding box center [766, 198] width 221 height 25
select select "security_deposits"
click at [658, 186] on select "Select Account Type Brokerage Cash on Hand Certificates of Deposit Checking Acc…" at bounding box center [766, 198] width 221 height 25
click at [896, 201] on icon "submit" at bounding box center [891, 199] width 10 height 10
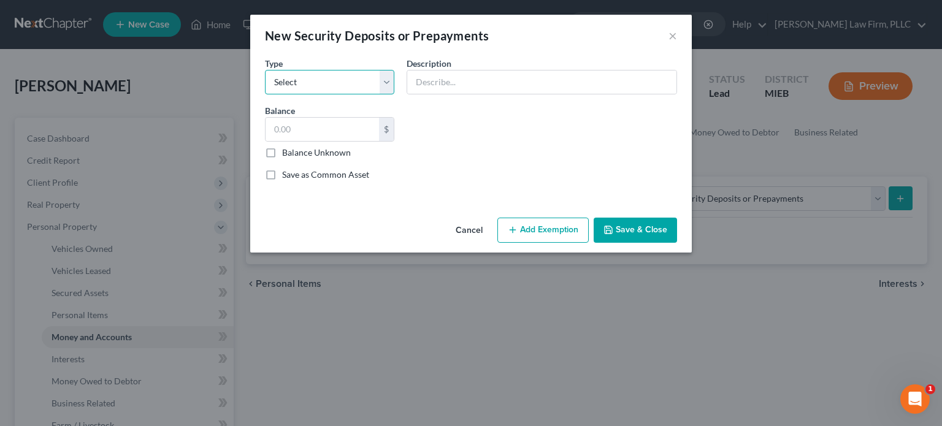
click at [307, 79] on select "Select Electric Gas Heating Oil Security Deposit On Rental Unit Prepaid Rent Te…" at bounding box center [329, 82] width 129 height 25
select select "3"
click at [265, 70] on select "Select Electric Gas Heating Oil Security Deposit On Rental Unit Prepaid Rent Te…" at bounding box center [329, 82] width 129 height 25
click at [444, 76] on input "text" at bounding box center [541, 82] width 269 height 23
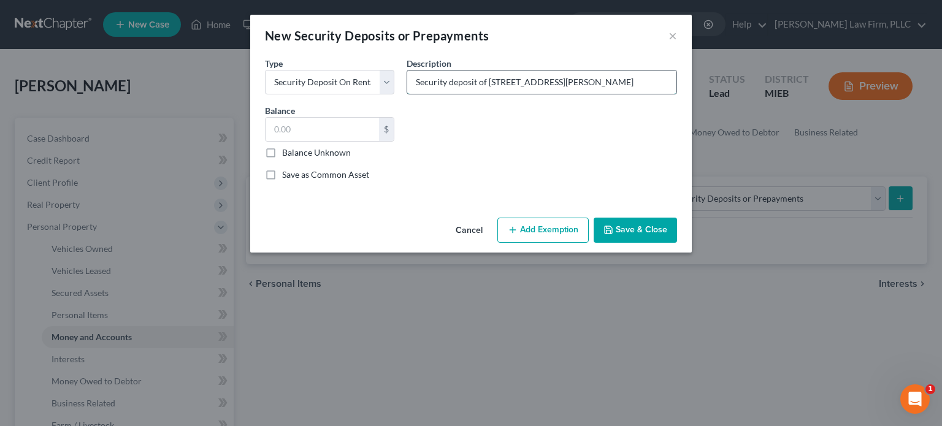
click at [480, 81] on input "Security deposit of [STREET_ADDRESS][PERSON_NAME]" at bounding box center [541, 82] width 269 height 23
click at [485, 80] on input "Security deposit of [STREET_ADDRESS][PERSON_NAME]" at bounding box center [541, 82] width 269 height 23
type input "Security deposit for apartment: [STREET_ADDRESS][PERSON_NAME]"
click at [532, 239] on button "Add Exemption" at bounding box center [542, 231] width 91 height 26
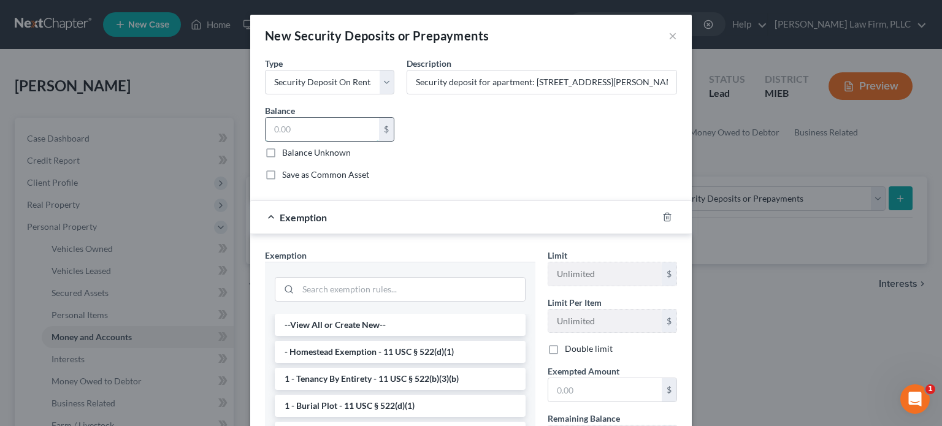
click at [299, 127] on input "text" at bounding box center [322, 129] width 113 height 23
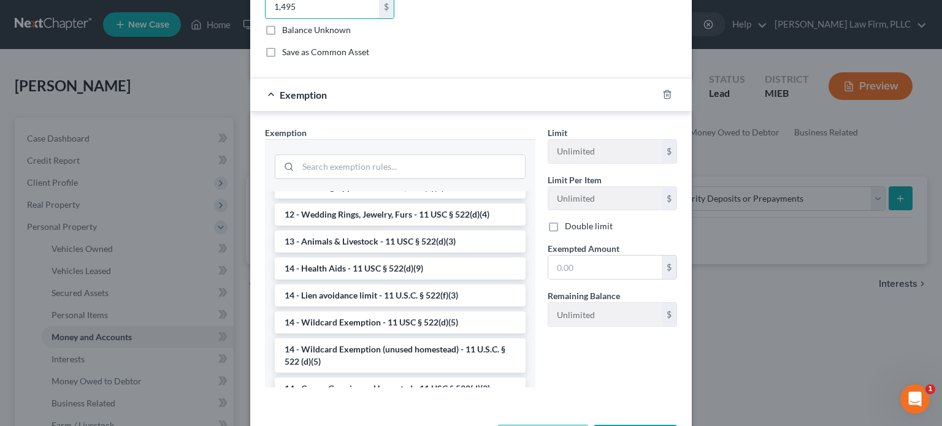
scroll to position [184, 0]
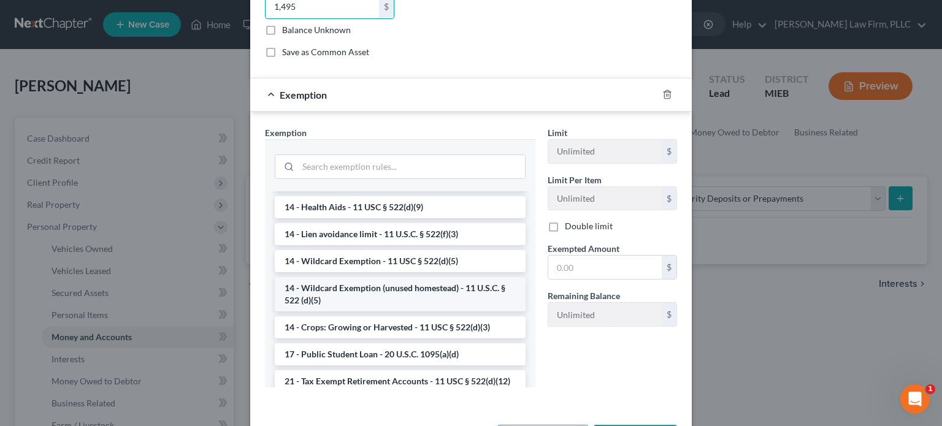
type input "1,495"
click at [390, 286] on li "14 - Wildcard Exemption (unused homestead) - 11 U.S.C. § 522 (d)(5)" at bounding box center [400, 294] width 251 height 34
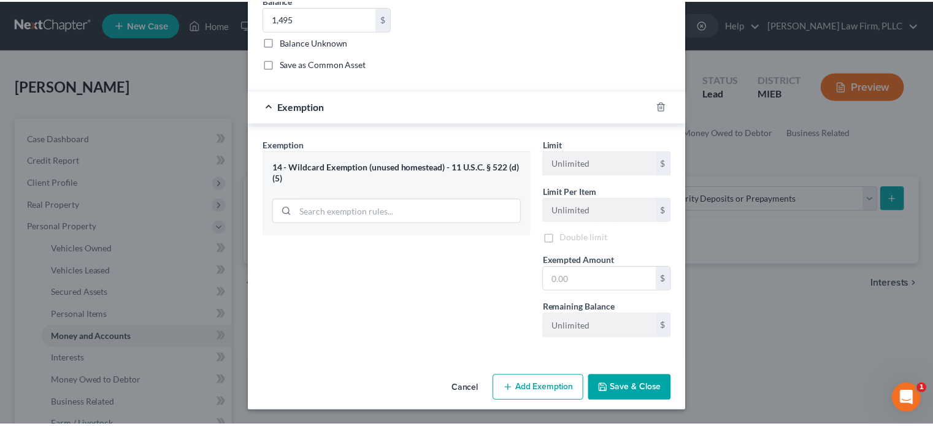
scroll to position [109, 0]
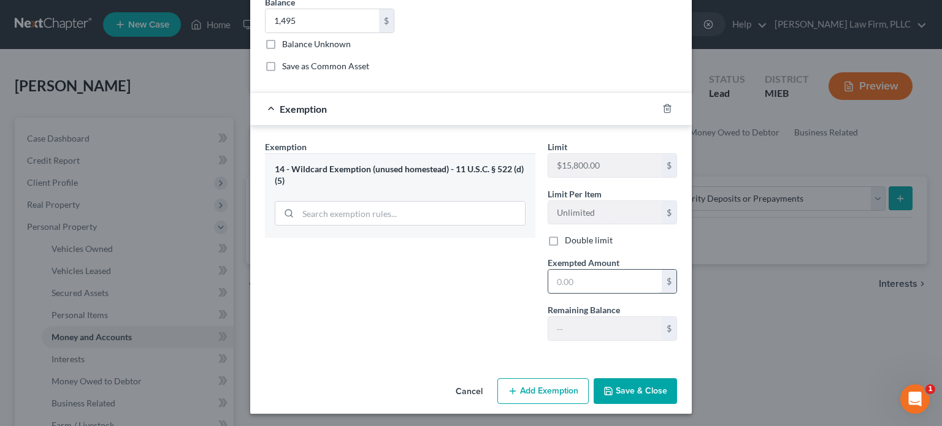
click at [597, 288] on input "text" at bounding box center [604, 281] width 113 height 23
type input "1,495"
click at [639, 394] on button "Save & Close" at bounding box center [635, 391] width 83 height 26
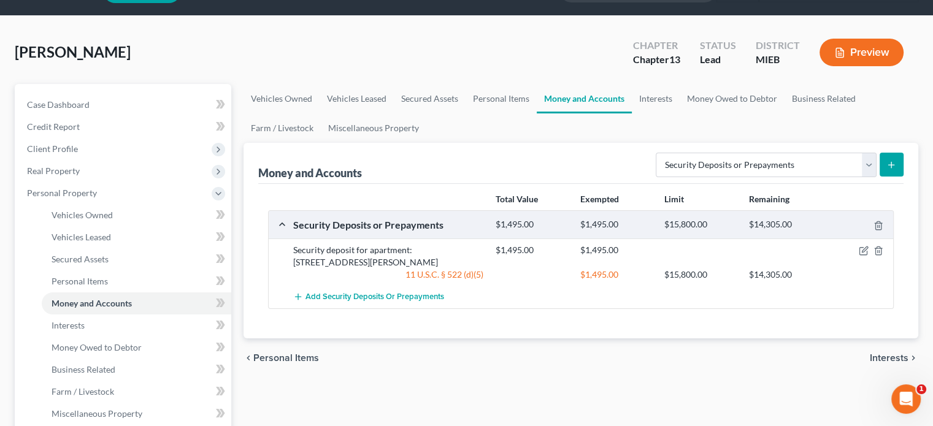
scroll to position [0, 0]
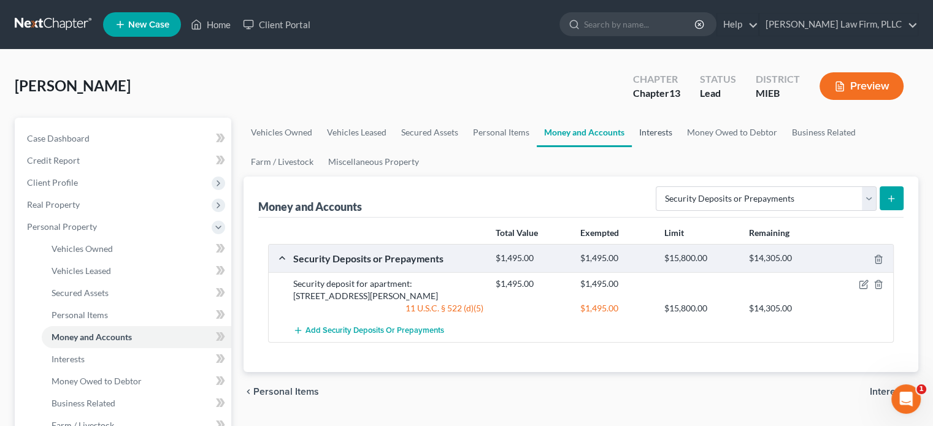
click at [651, 130] on link "Interests" at bounding box center [656, 132] width 48 height 29
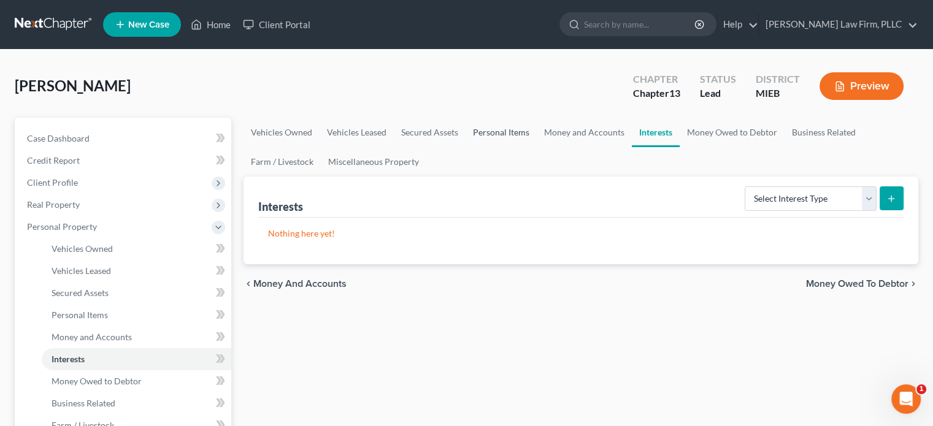
click at [508, 132] on link "Personal Items" at bounding box center [501, 132] width 71 height 29
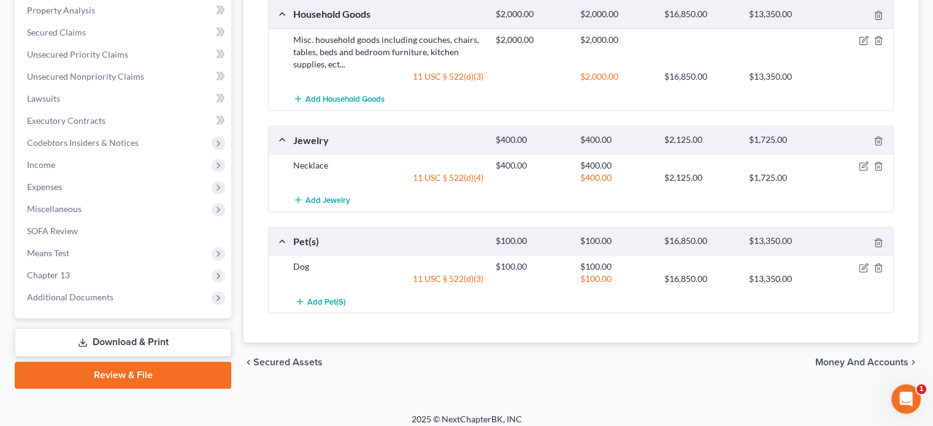
scroll to position [467, 0]
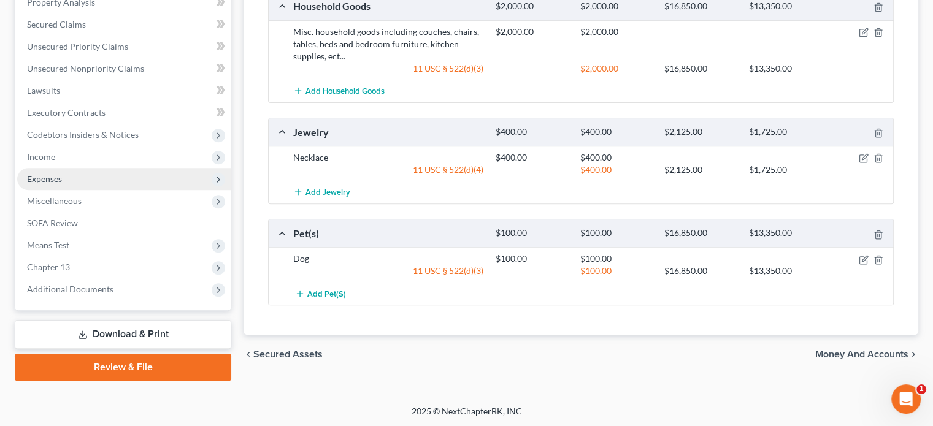
click at [61, 171] on span "Expenses" at bounding box center [124, 179] width 214 height 22
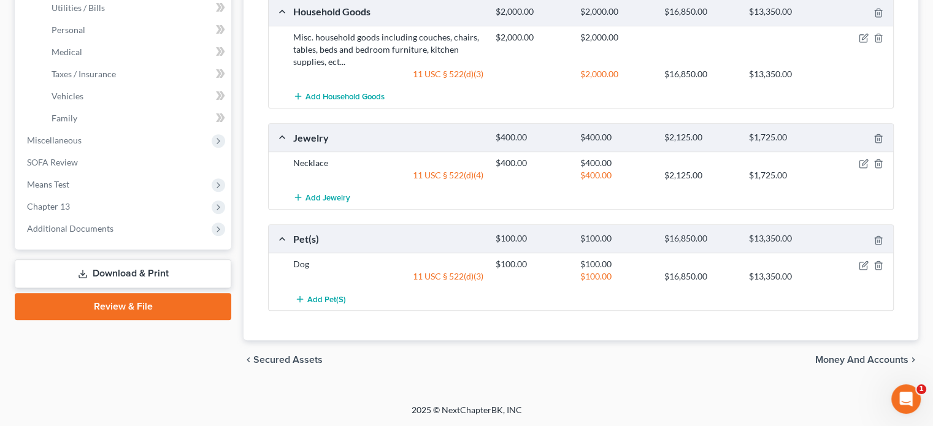
scroll to position [247, 0]
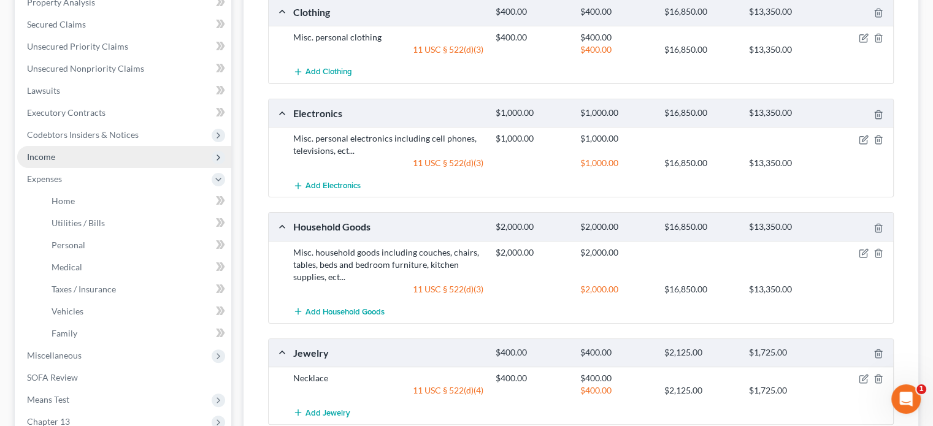
click at [57, 158] on span "Income" at bounding box center [124, 157] width 214 height 22
